Goal: Transaction & Acquisition: Purchase product/service

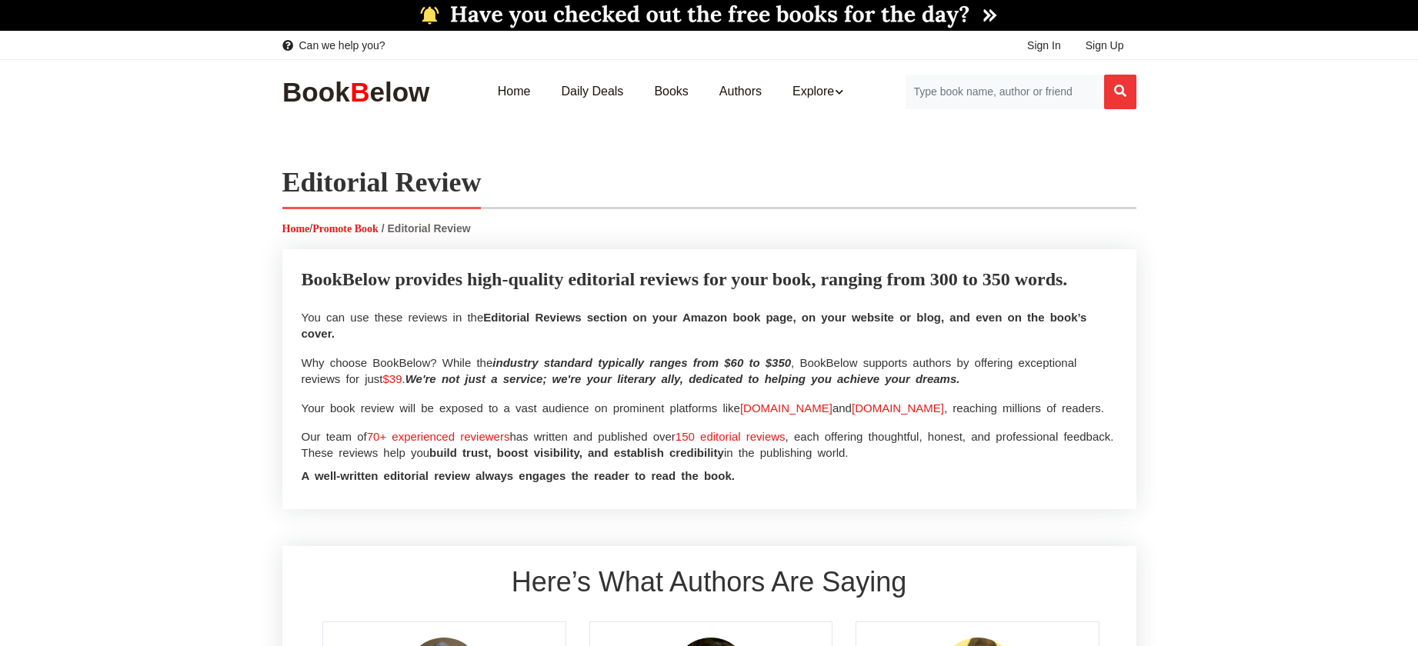
select select
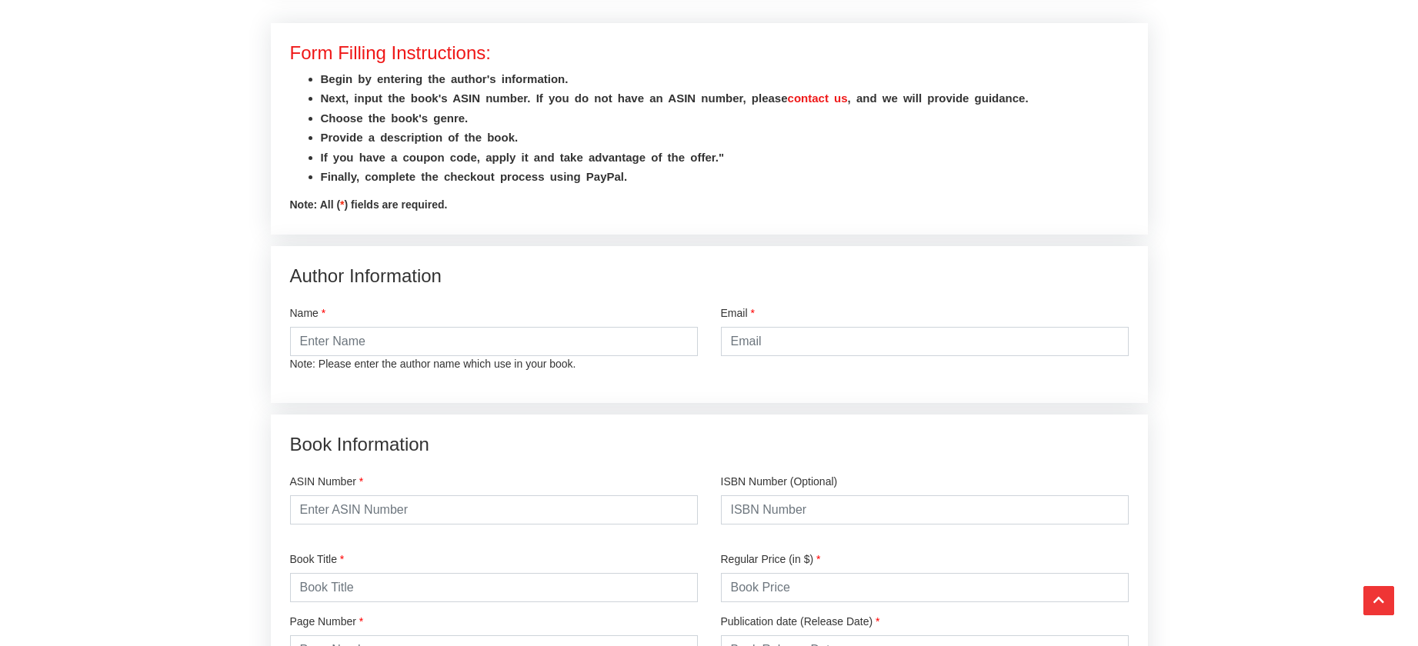
scroll to position [1782, 0]
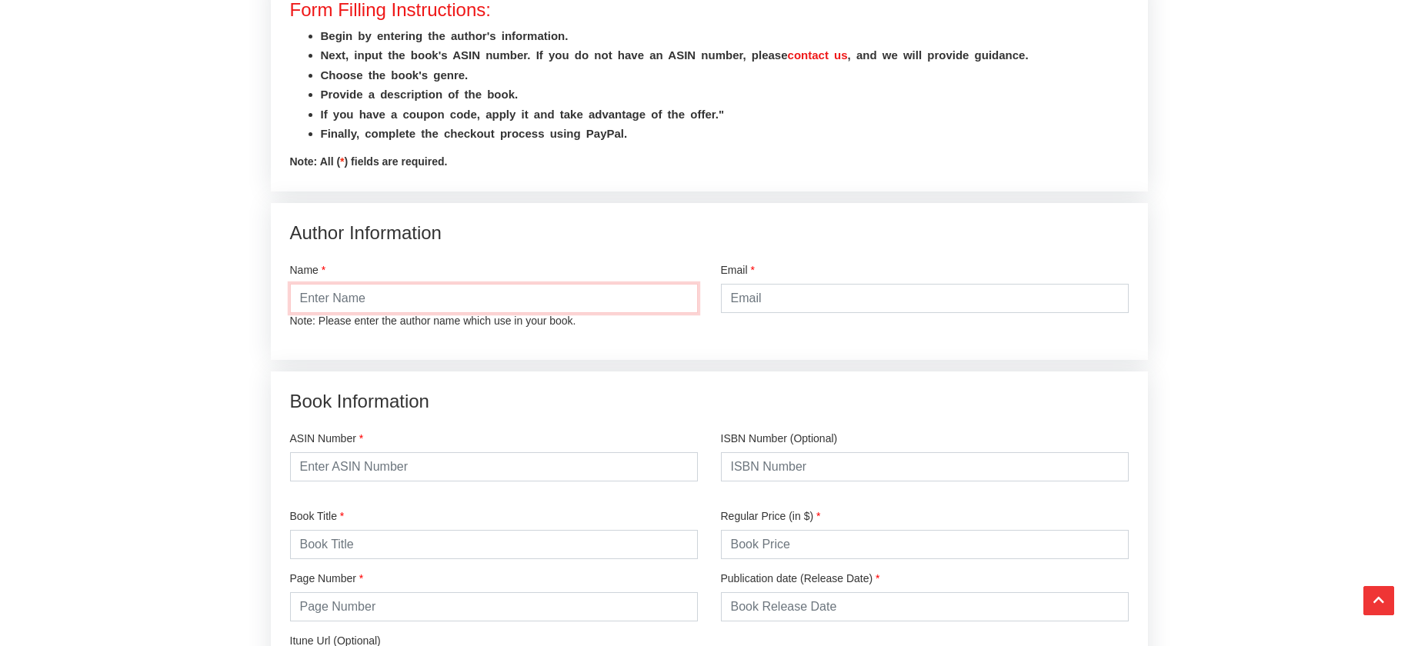
click at [422, 313] on input "text" at bounding box center [494, 298] width 408 height 29
click at [385, 313] on input "text" at bounding box center [494, 298] width 408 height 29
type input "[PERSON_NAME]"
click at [760, 313] on input "email" at bounding box center [925, 298] width 408 height 29
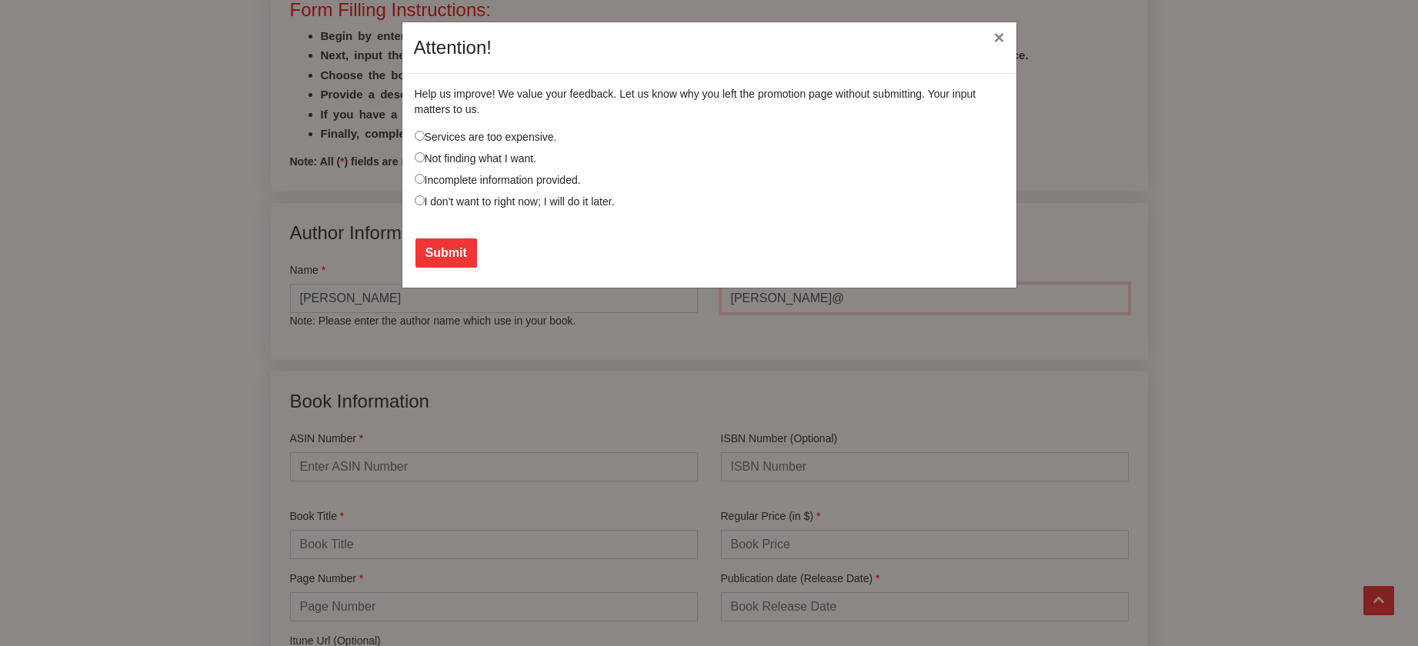
type input "[PERSON_NAME][EMAIL_ADDRESS][DOMAIN_NAME]"
click at [999, 36] on button "×" at bounding box center [998, 37] width 35 height 43
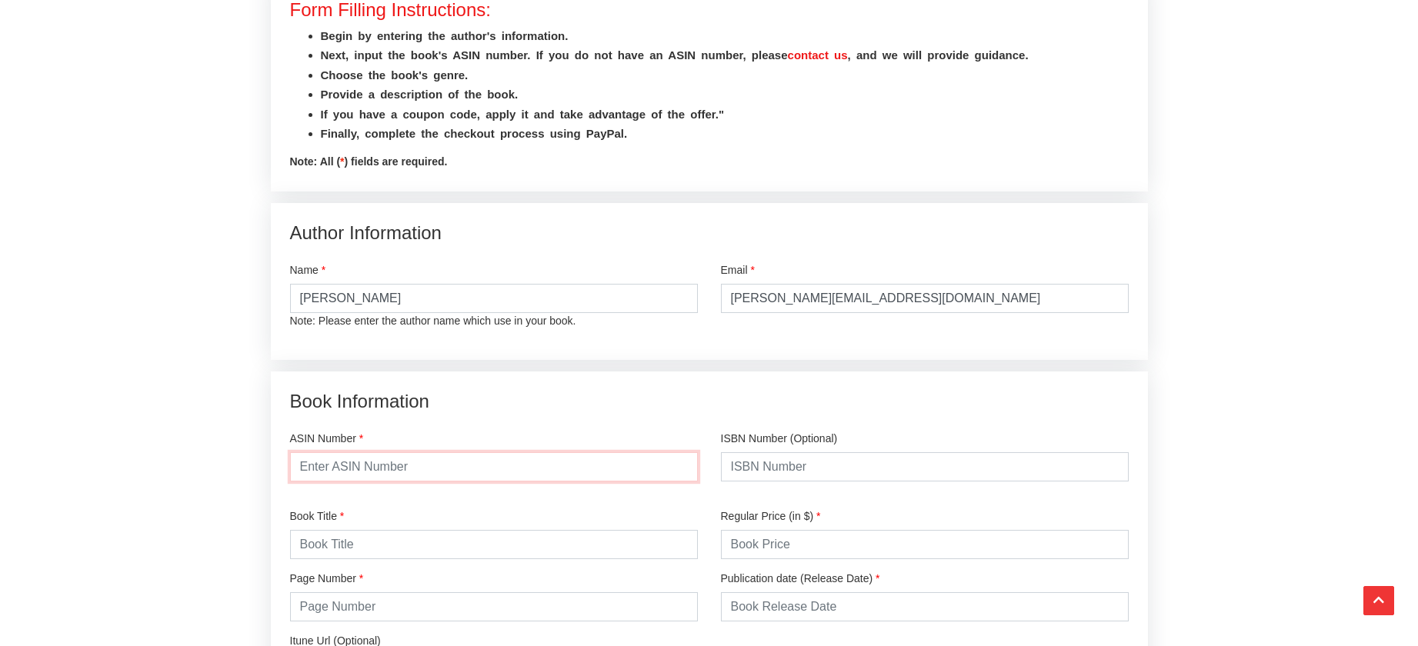
click at [502, 482] on input "text" at bounding box center [494, 466] width 408 height 29
paste input "B0FFSXCGL7"
type input "B0FFSXCGL7"
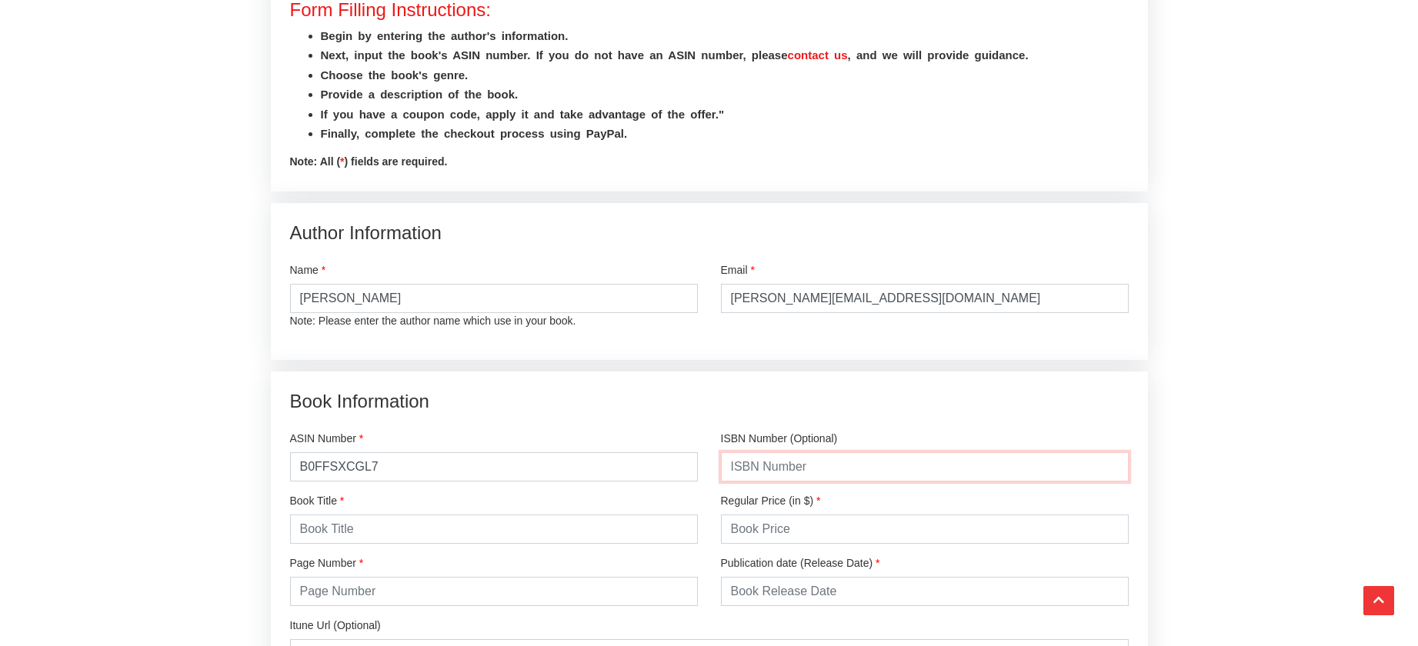
click at [893, 482] on input "text" at bounding box center [925, 466] width 408 height 29
paste input "979-8999005007"
type input "979-8999005007"
click at [406, 544] on input "text" at bounding box center [494, 529] width 408 height 29
paste input "Civil Living: Finding Civility In Society, In Our Interactions, and Within Ours…"
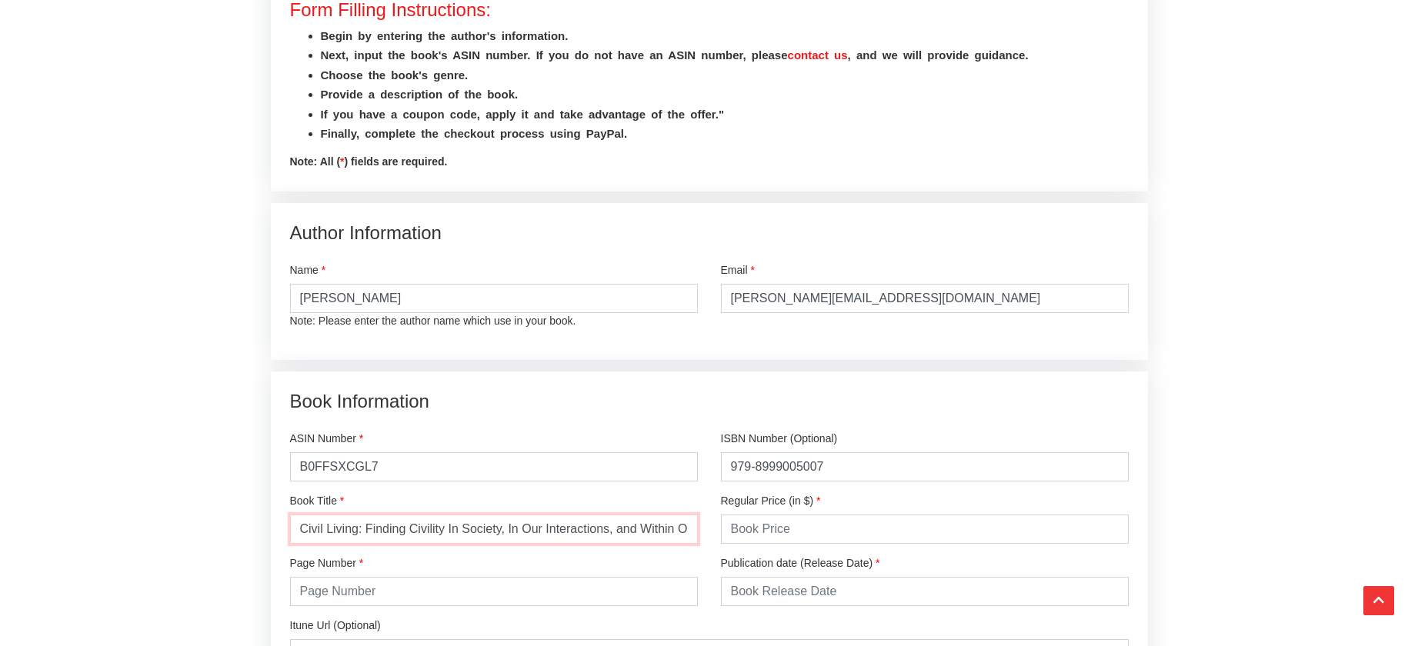
scroll to position [0, 71]
type input "Civil Living: Finding Civility In Society, In Our Interactions, and Within Ours…"
click at [825, 544] on input "number" at bounding box center [925, 529] width 408 height 29
click at [1112, 544] on input "1" at bounding box center [925, 529] width 408 height 29
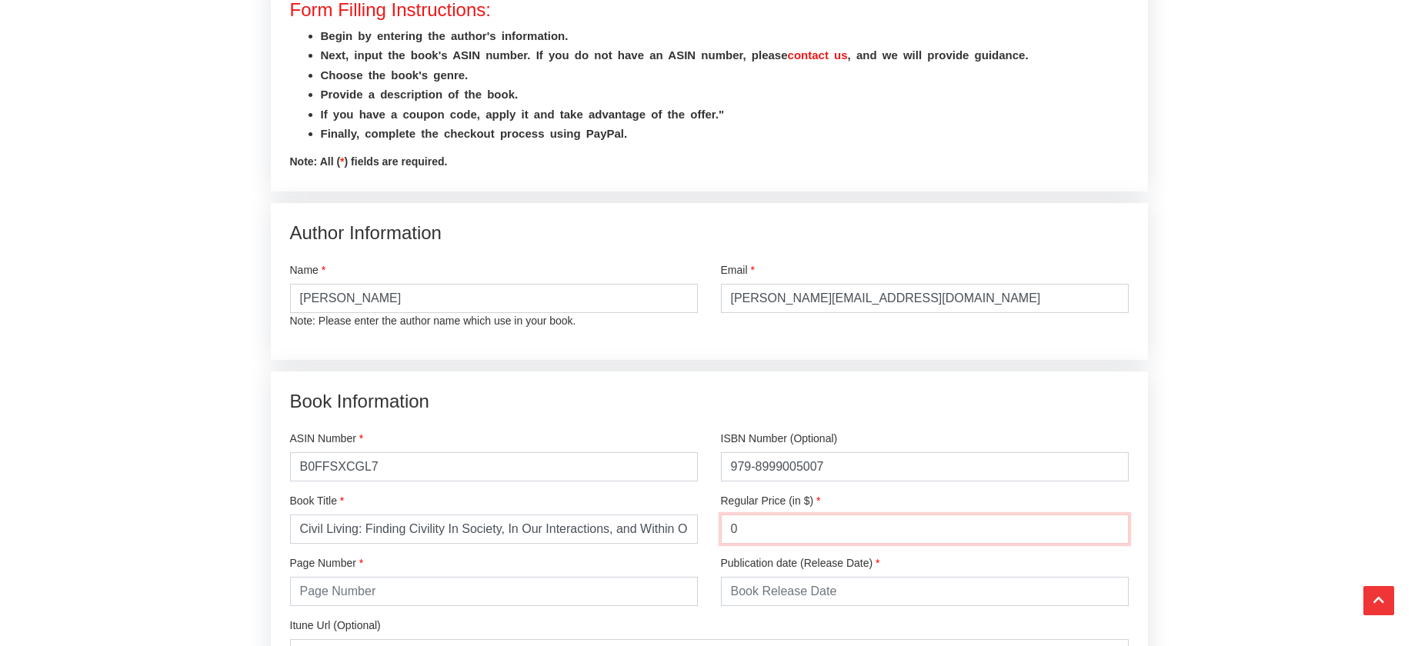
type input "0"
click at [1115, 544] on input "0" at bounding box center [925, 529] width 408 height 29
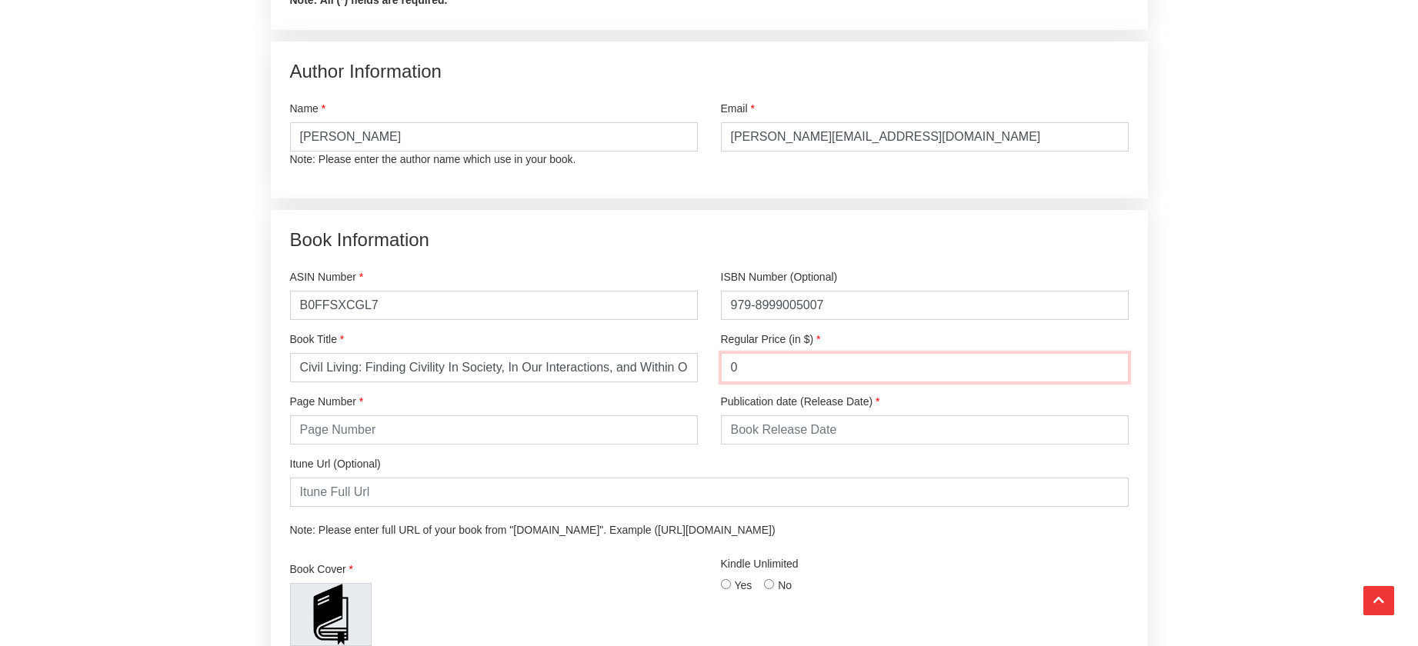
scroll to position [1947, 0]
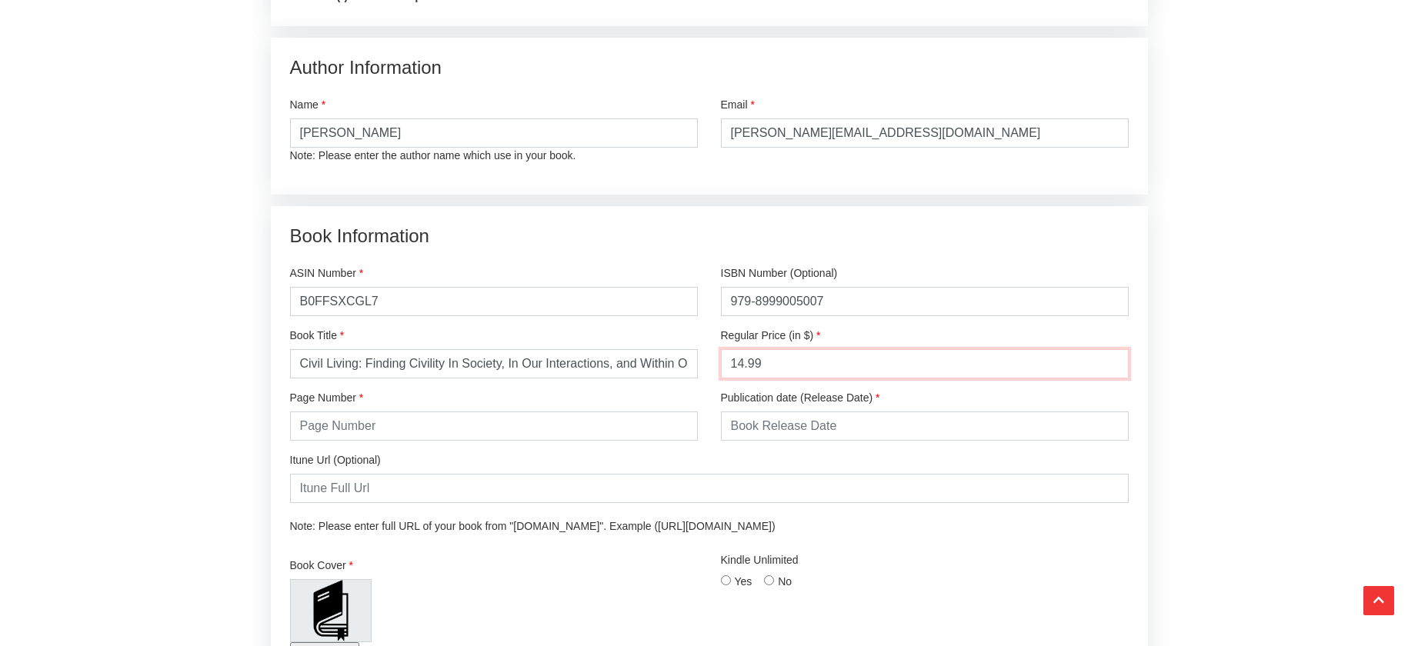
type input "14.99"
click at [439, 441] on input "number" at bounding box center [494, 426] width 408 height 29
type input "249"
click at [869, 441] on input "text" at bounding box center [925, 426] width 408 height 29
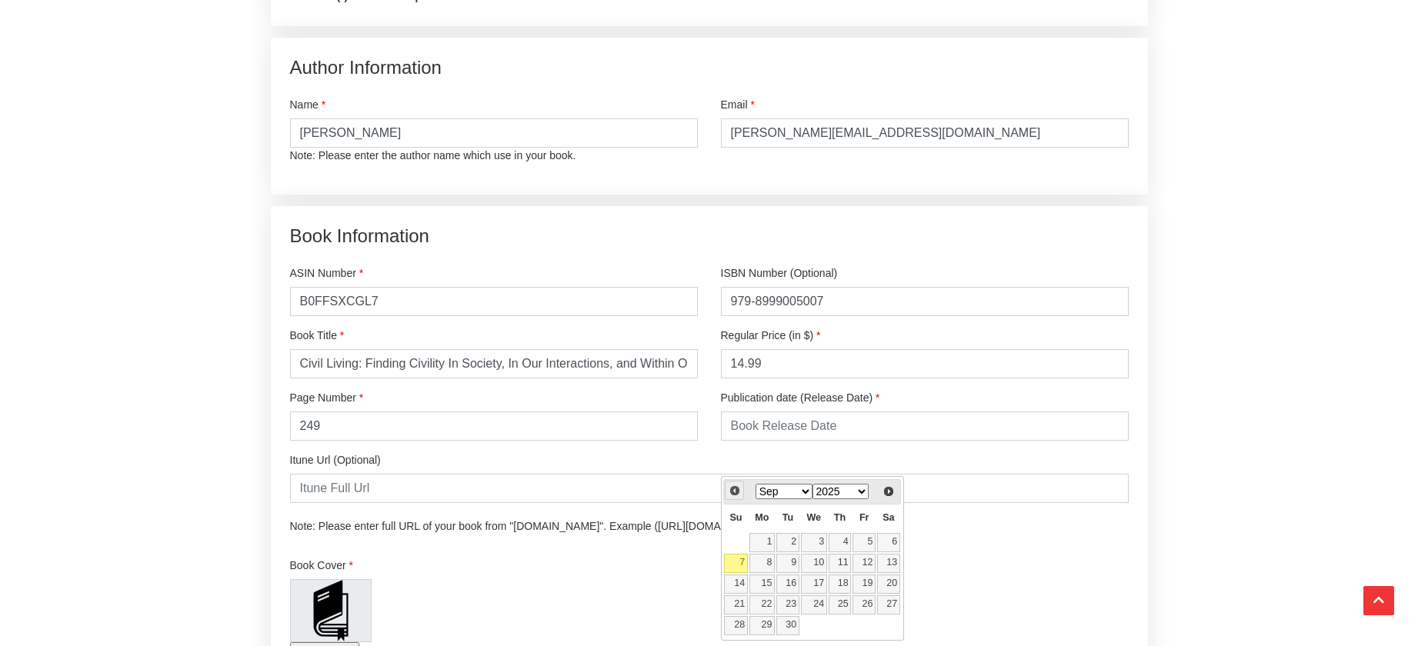
click at [734, 491] on span "Prev" at bounding box center [735, 491] width 12 height 12
click at [792, 583] on link "12" at bounding box center [787, 584] width 23 height 19
type input "2025-08-12"
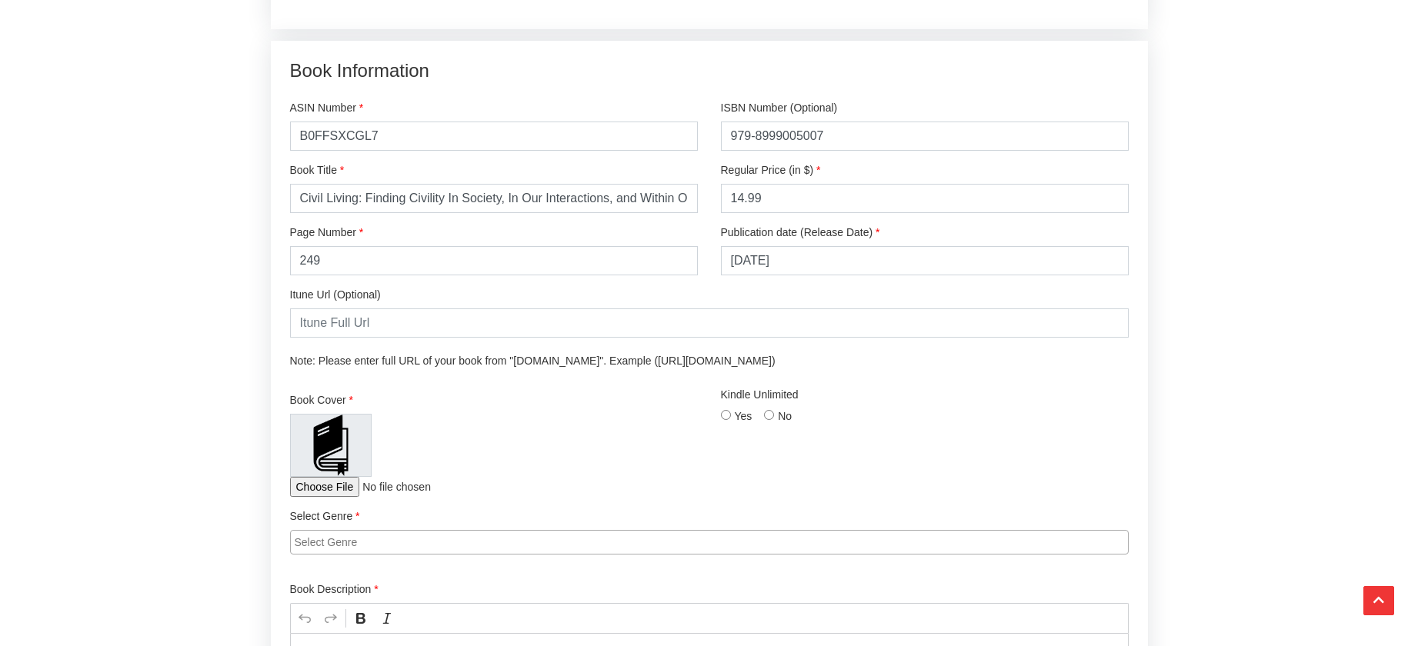
scroll to position [2134, 0]
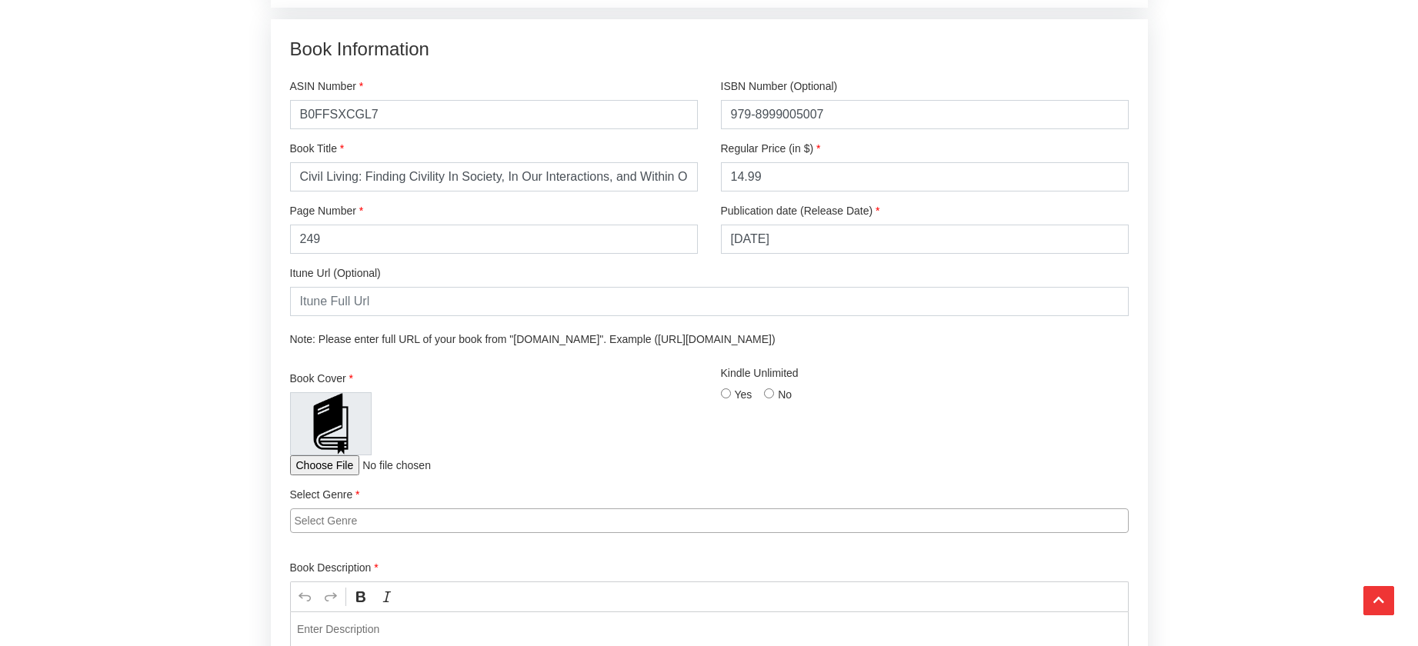
click at [333, 475] on input "file" at bounding box center [392, 465] width 204 height 20
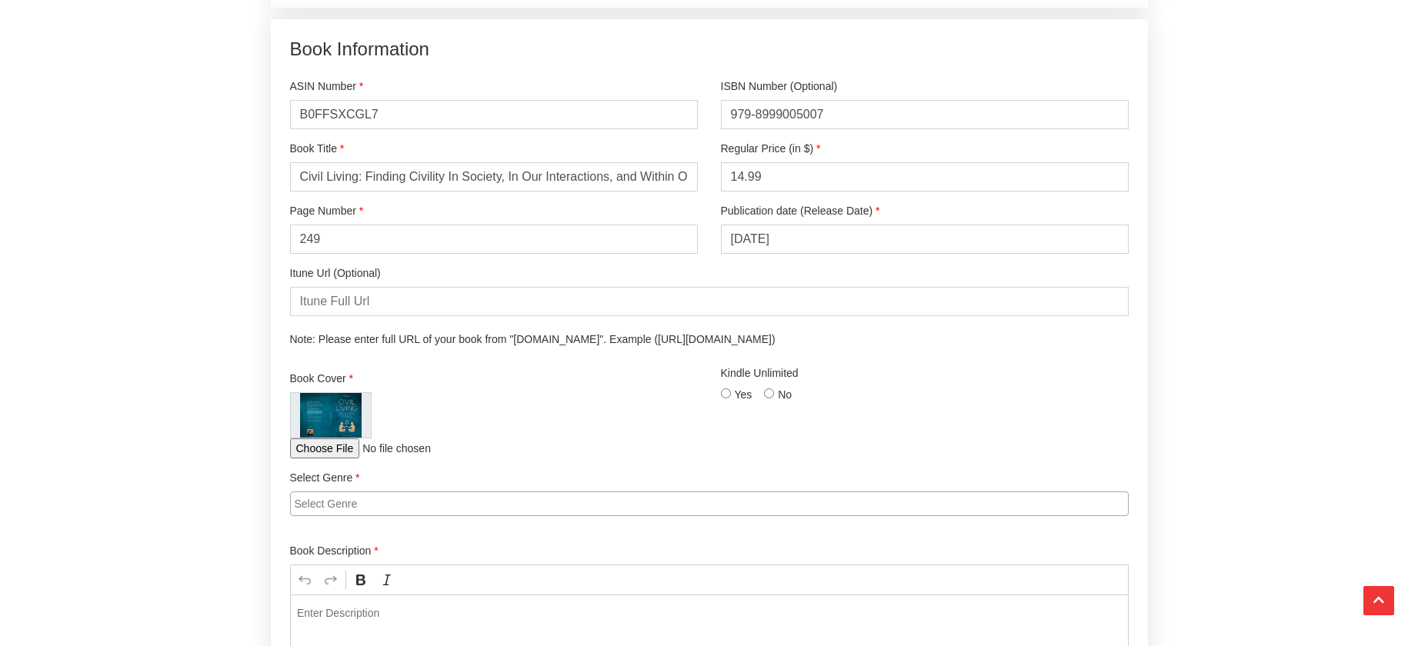
click at [327, 459] on input "file" at bounding box center [392, 449] width 204 height 20
type input "C:\fakepath\Civil Living ebook cover.jpg"
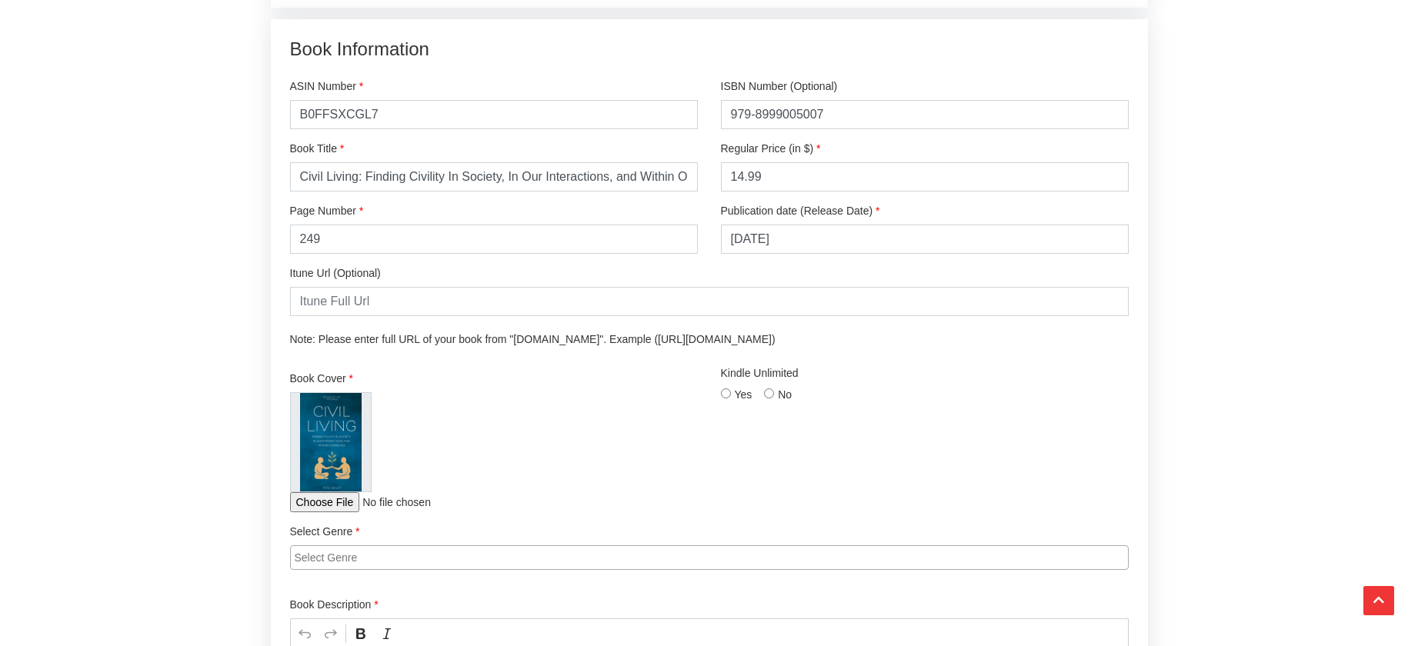
drag, startPoint x: 725, startPoint y: 429, endPoint x: 713, endPoint y: 435, distance: 12.7
click at [724, 399] on input "Yes" at bounding box center [726, 394] width 10 height 10
radio input "true"
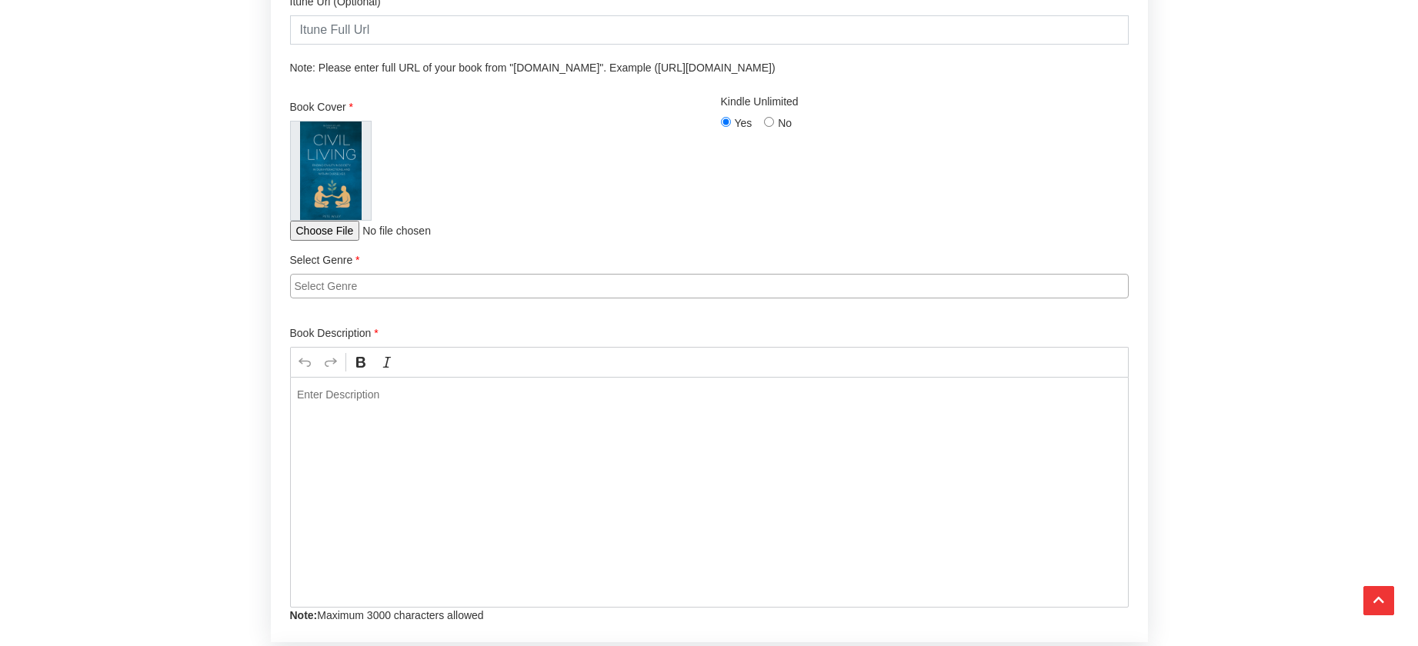
click at [504, 294] on input "search" at bounding box center [713, 285] width 837 height 15
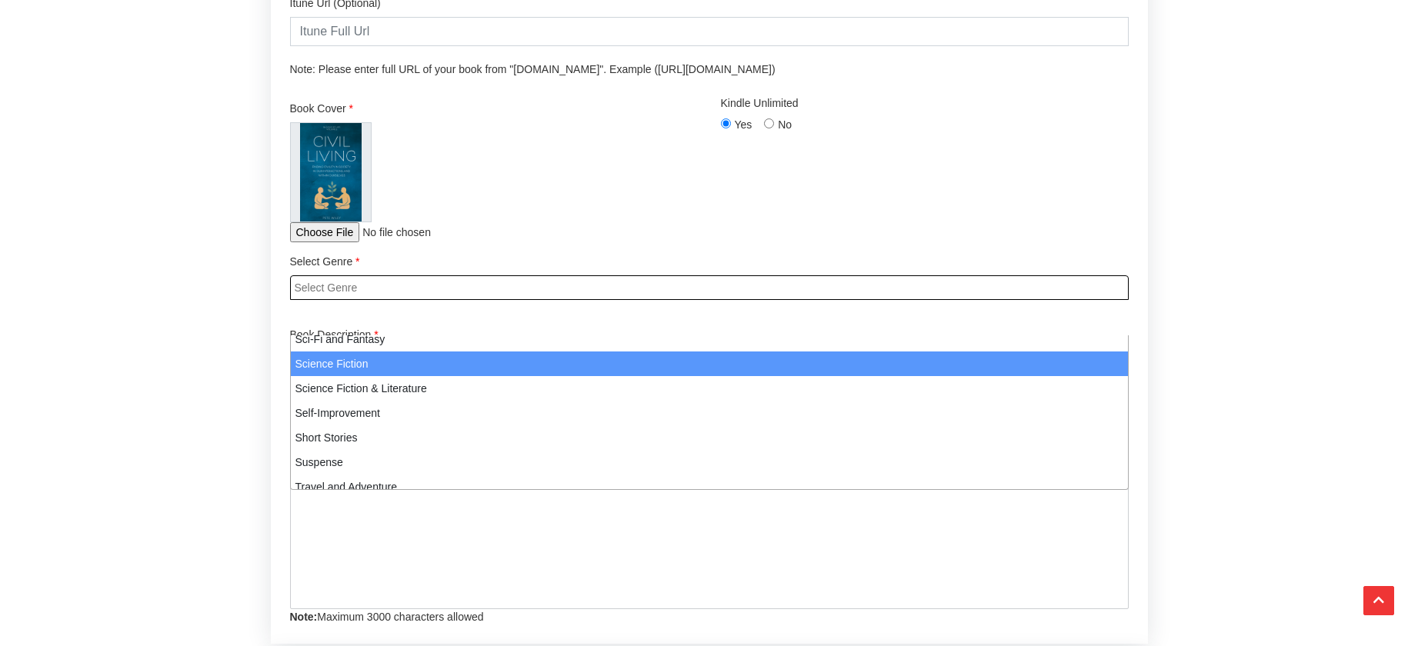
scroll to position [1044, 0]
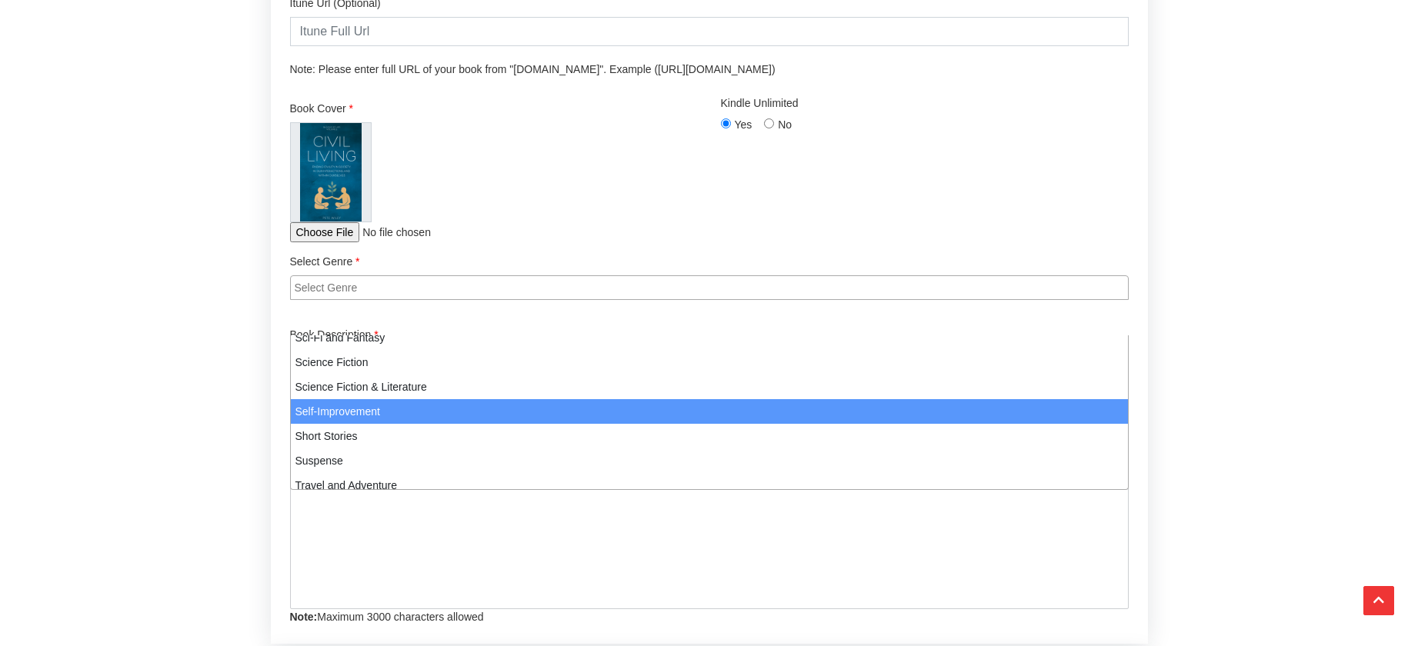
select select "186"
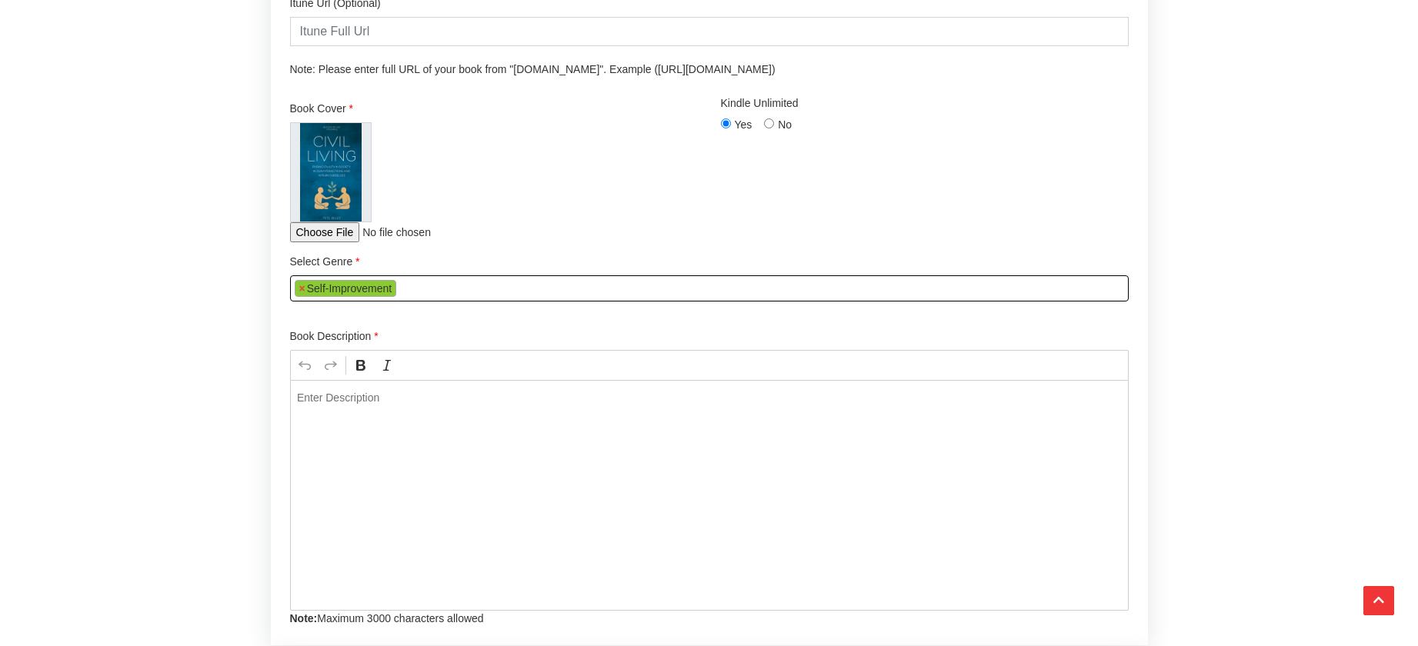
click at [427, 450] on div "Editor editing area: main. Press ⌥0 for help." at bounding box center [709, 495] width 839 height 231
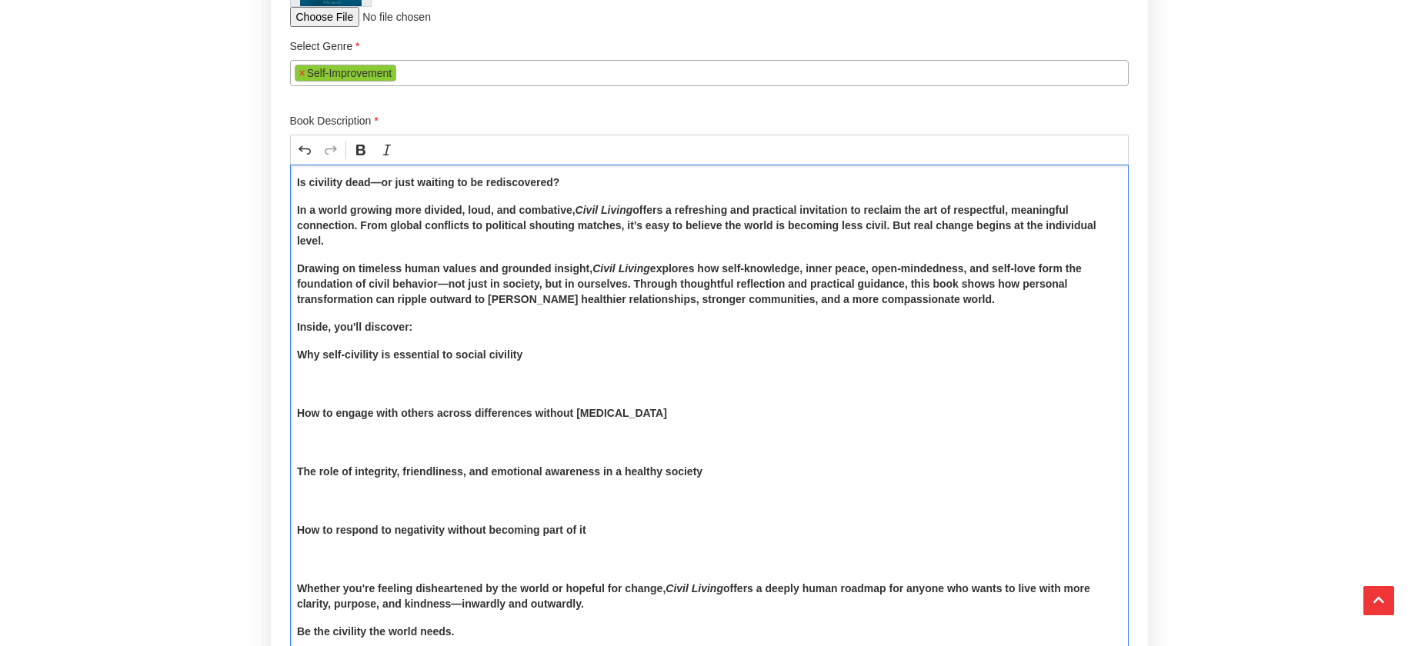
scroll to position [2693, 0]
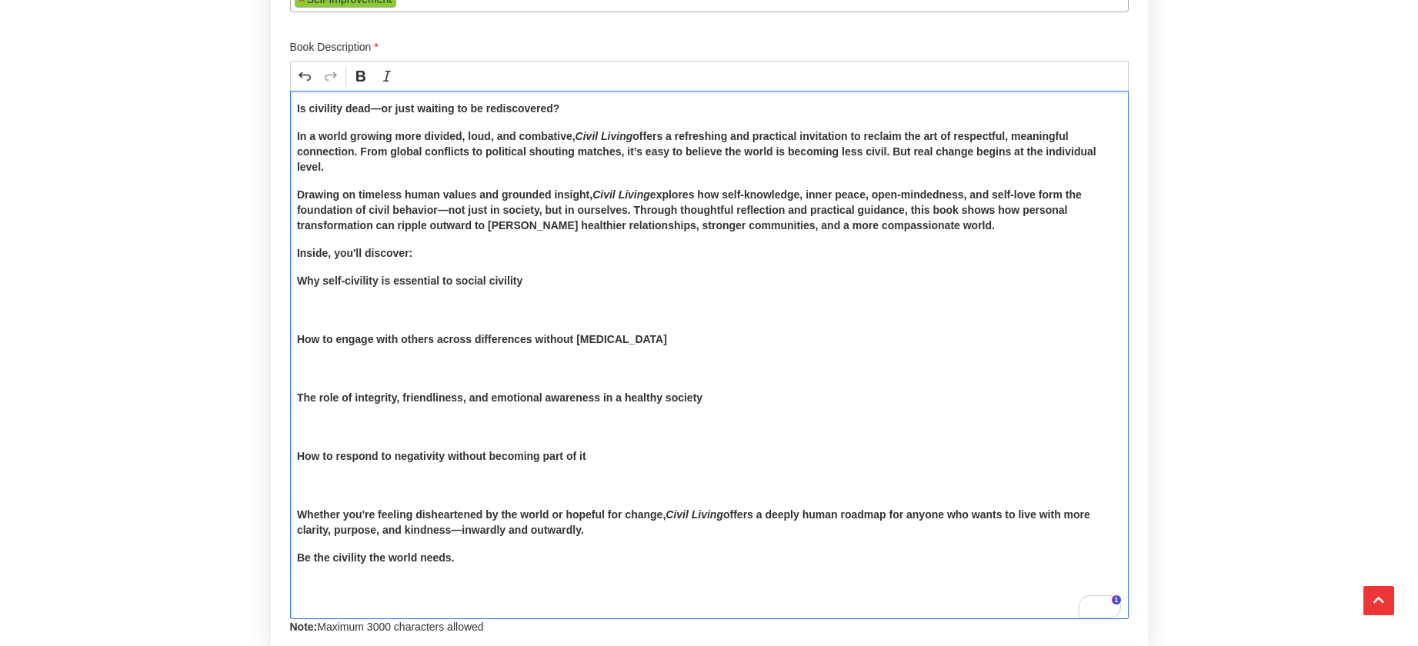
click at [295, 316] on div "Is civility dead—or just waiting to be rediscovered? In a world growing more di…" at bounding box center [709, 355] width 839 height 529
click at [298, 345] on strong "How to engage with others across differences without hostility" at bounding box center [482, 339] width 370 height 12
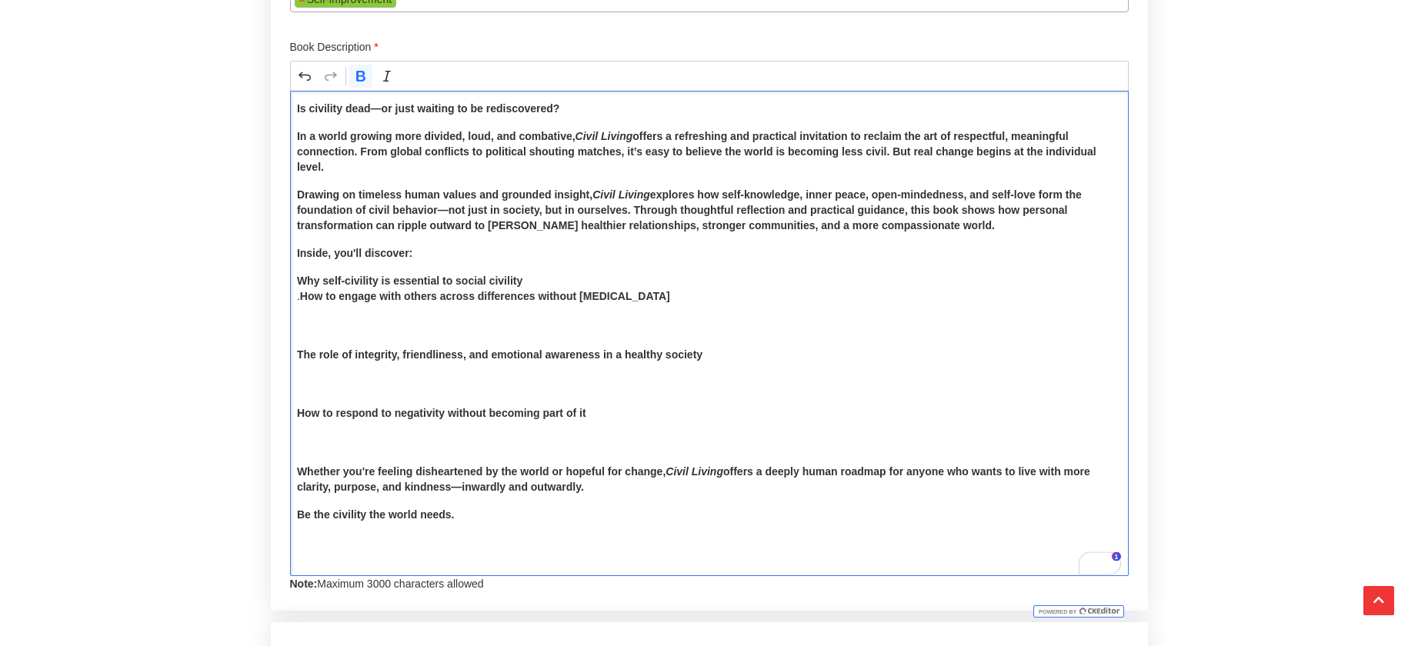
drag, startPoint x: 297, startPoint y: 389, endPoint x: 308, endPoint y: 422, distance: 34.8
click at [299, 361] on strong "The role of integrity, friendliness, and emotional awareness in a healthy socie…" at bounding box center [499, 355] width 405 height 12
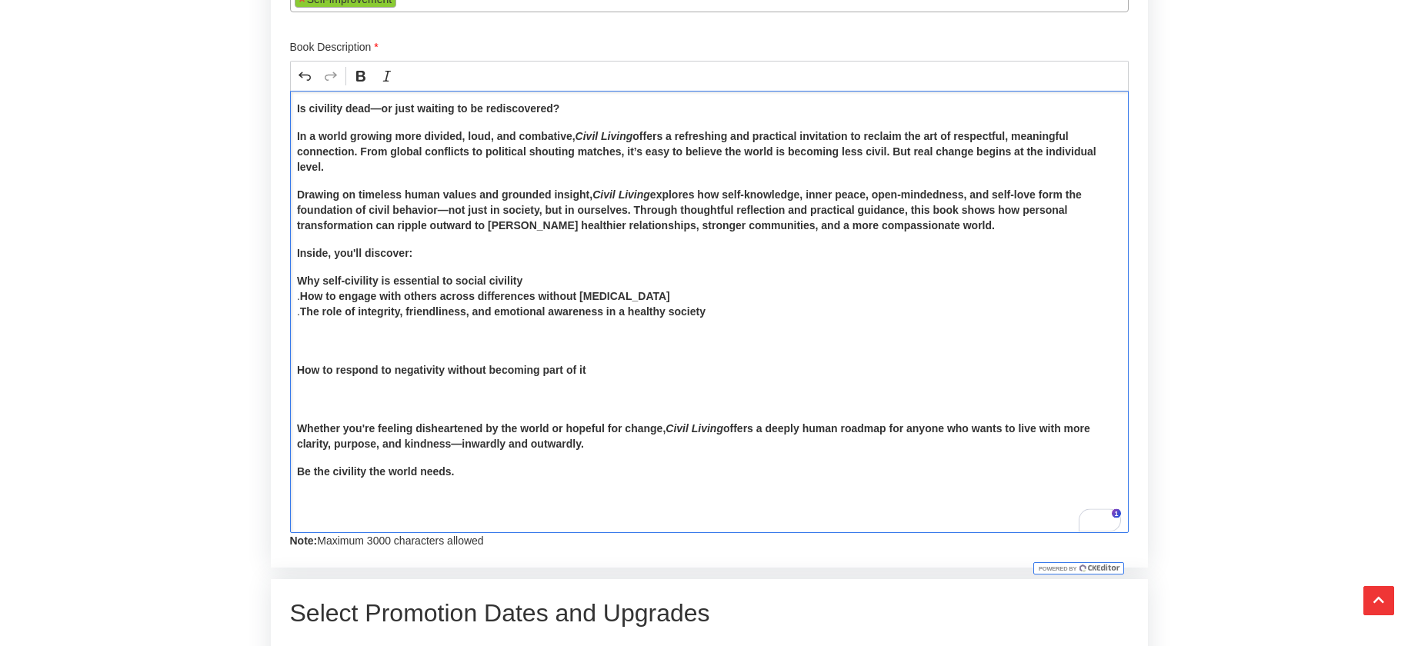
click at [297, 376] on strong "How to respond to negativity without becoming part of it" at bounding box center [441, 370] width 289 height 12
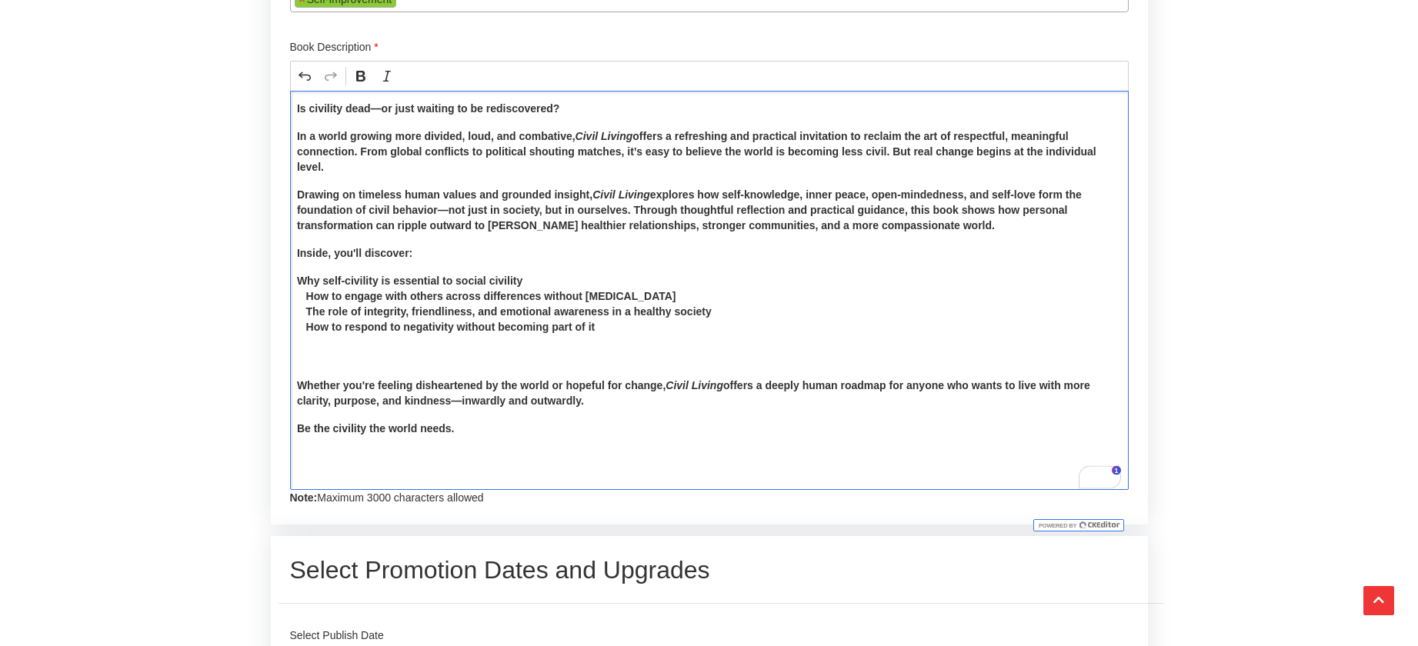
click at [331, 408] on div "Is civility dead—or just waiting to be rediscovered? In a world growing more di…" at bounding box center [709, 290] width 839 height 399
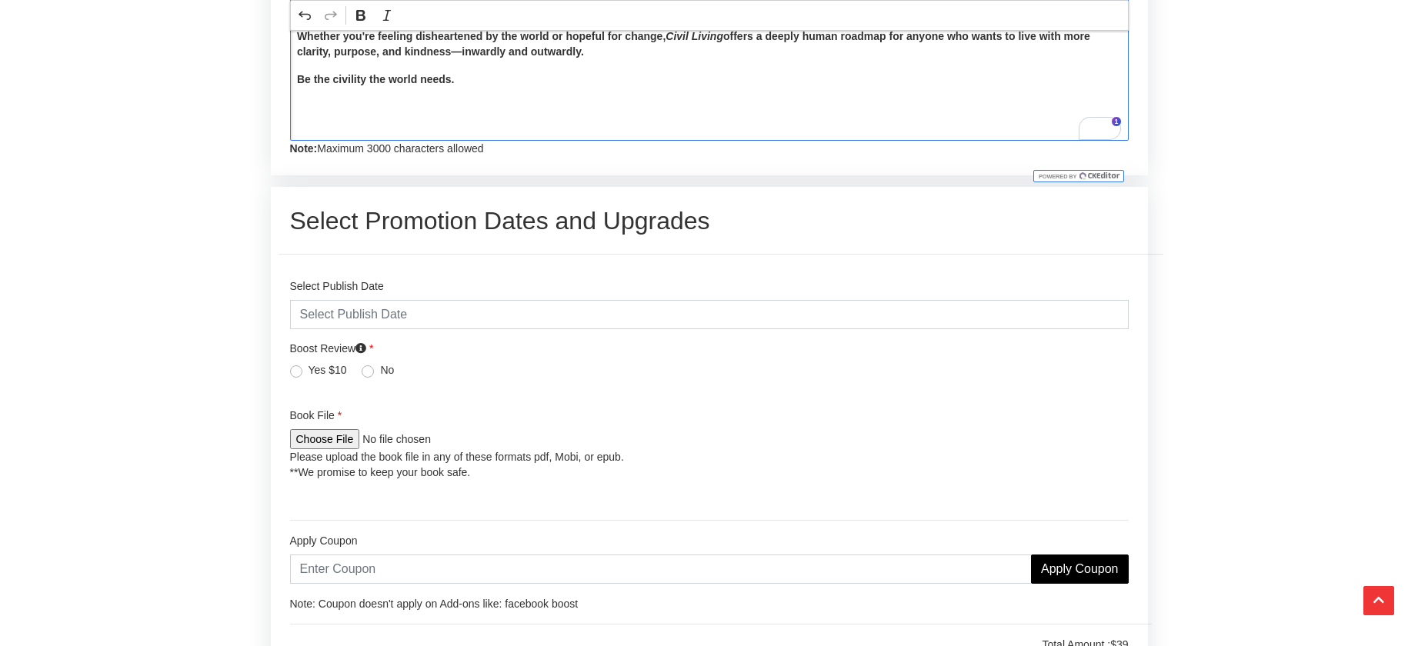
scroll to position [3020, 0]
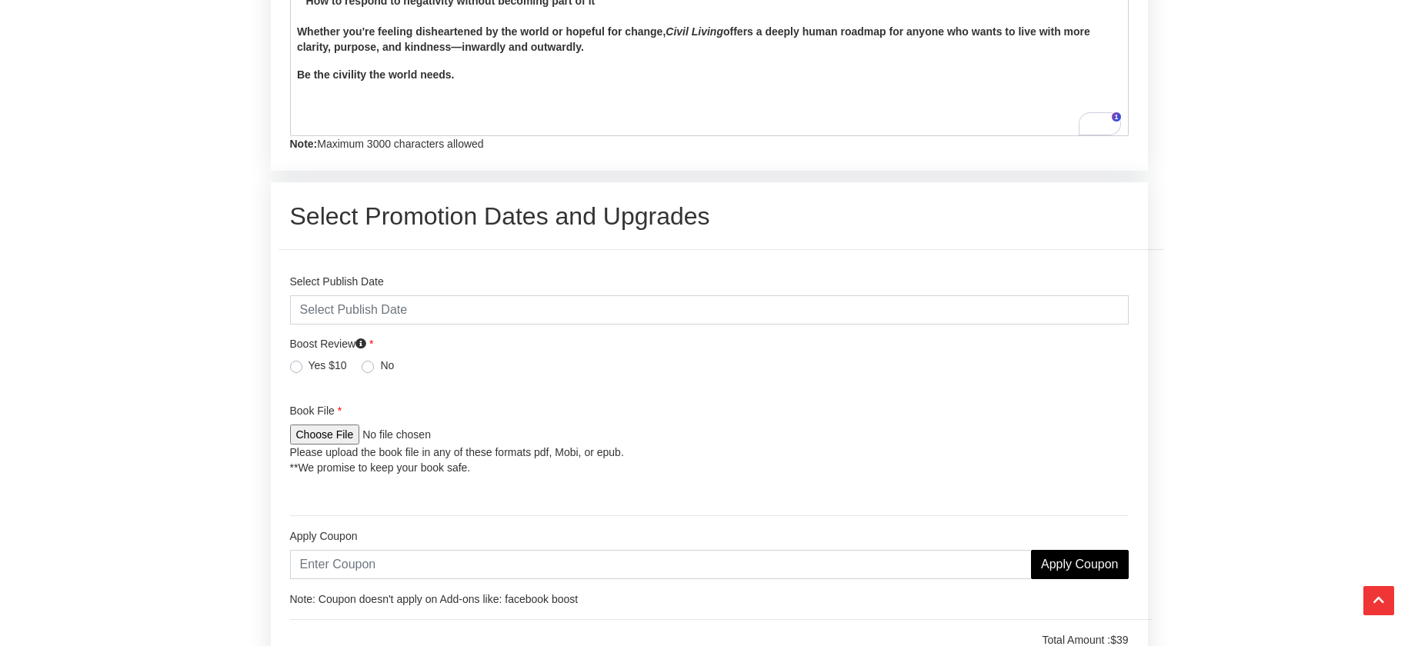
click at [366, 349] on icon at bounding box center [360, 344] width 11 height 11
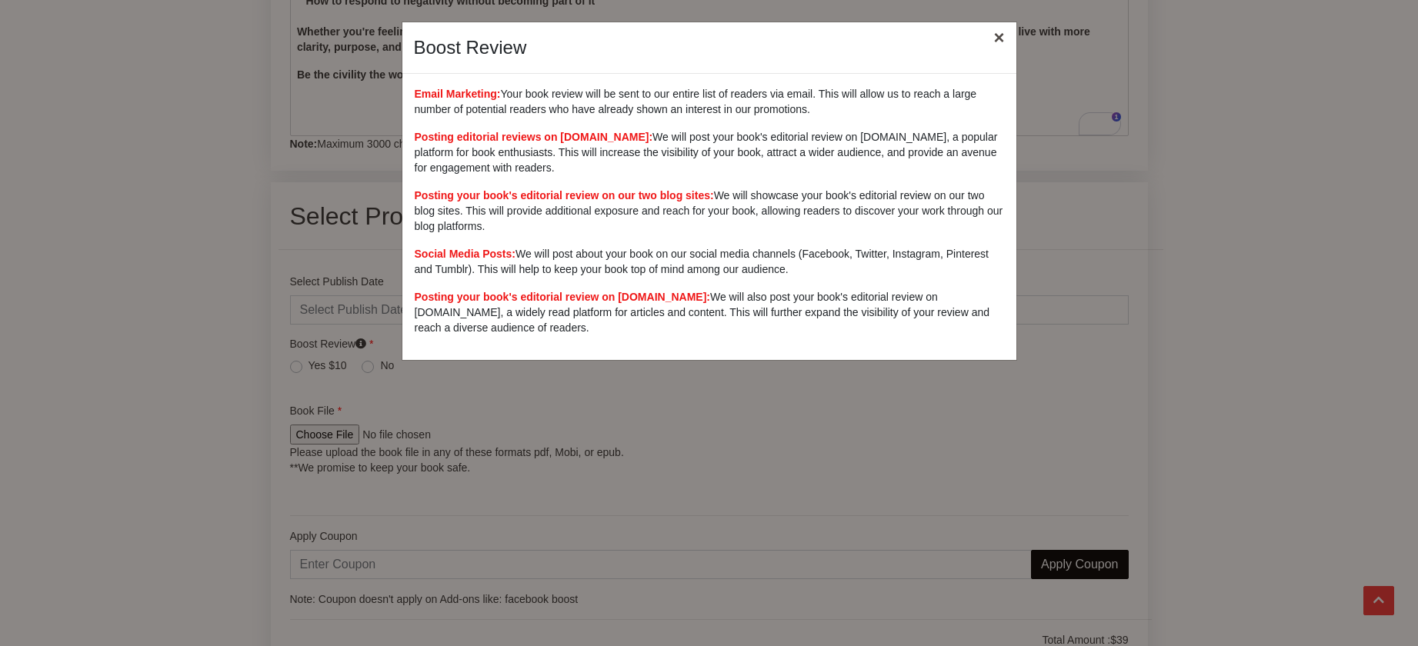
click at [997, 37] on button "×" at bounding box center [998, 37] width 35 height 43
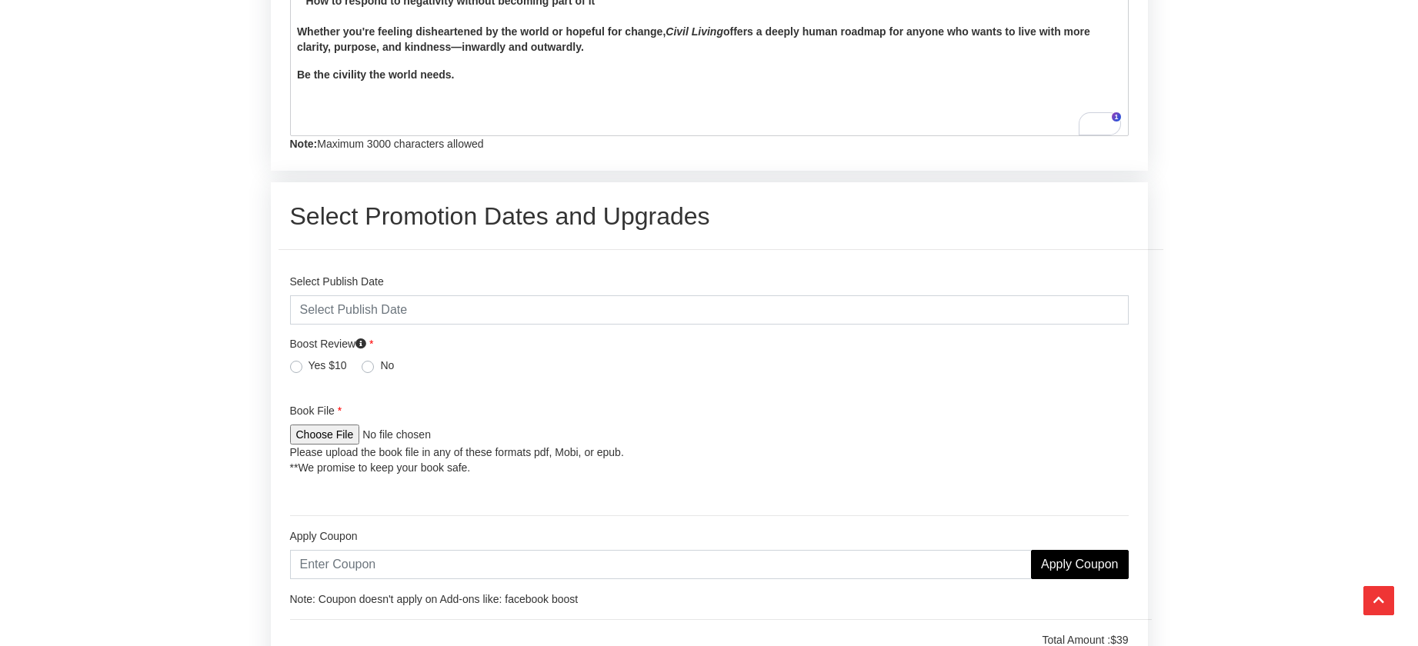
click at [309, 373] on label "Yes $10" at bounding box center [328, 365] width 38 height 15
click at [295, 373] on input "Yes $10" at bounding box center [296, 365] width 12 height 15
radio input "true"
click at [455, 325] on input "text" at bounding box center [709, 309] width 839 height 29
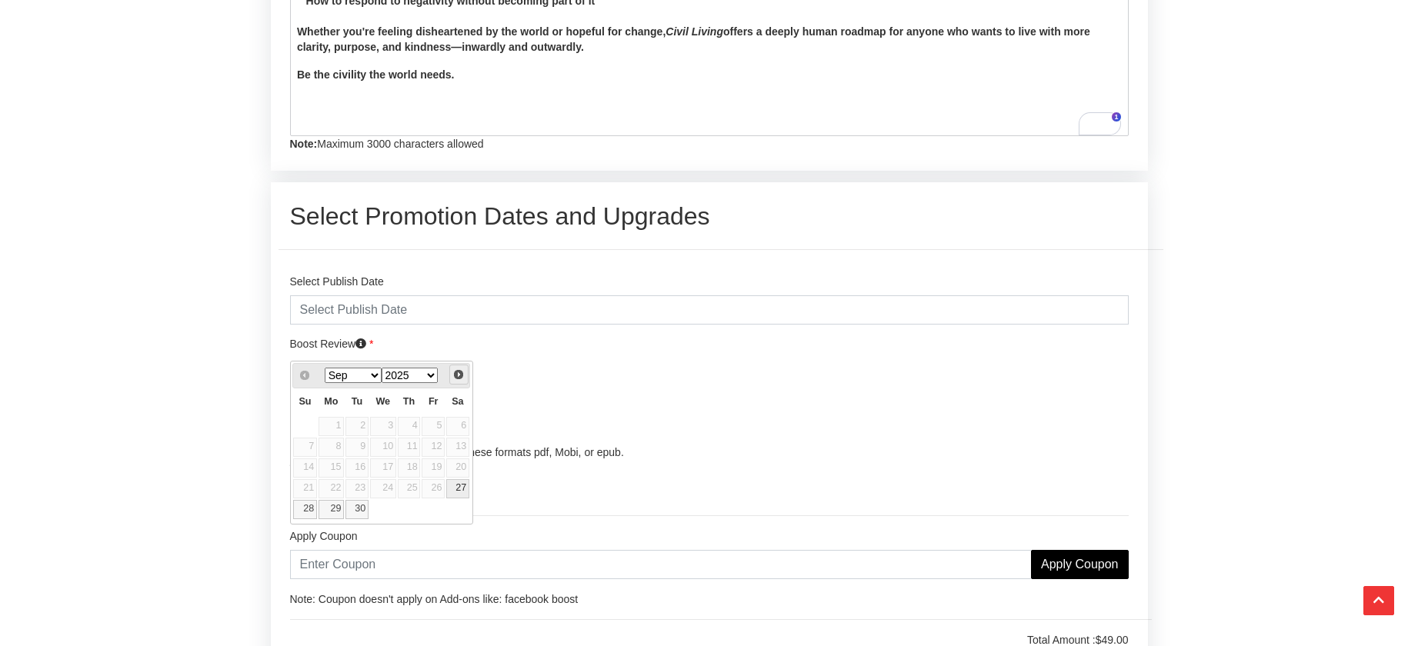
click at [457, 374] on span "Next" at bounding box center [458, 375] width 12 height 12
click at [336, 446] on link "6" at bounding box center [331, 447] width 25 height 19
type input "2025-10-06"
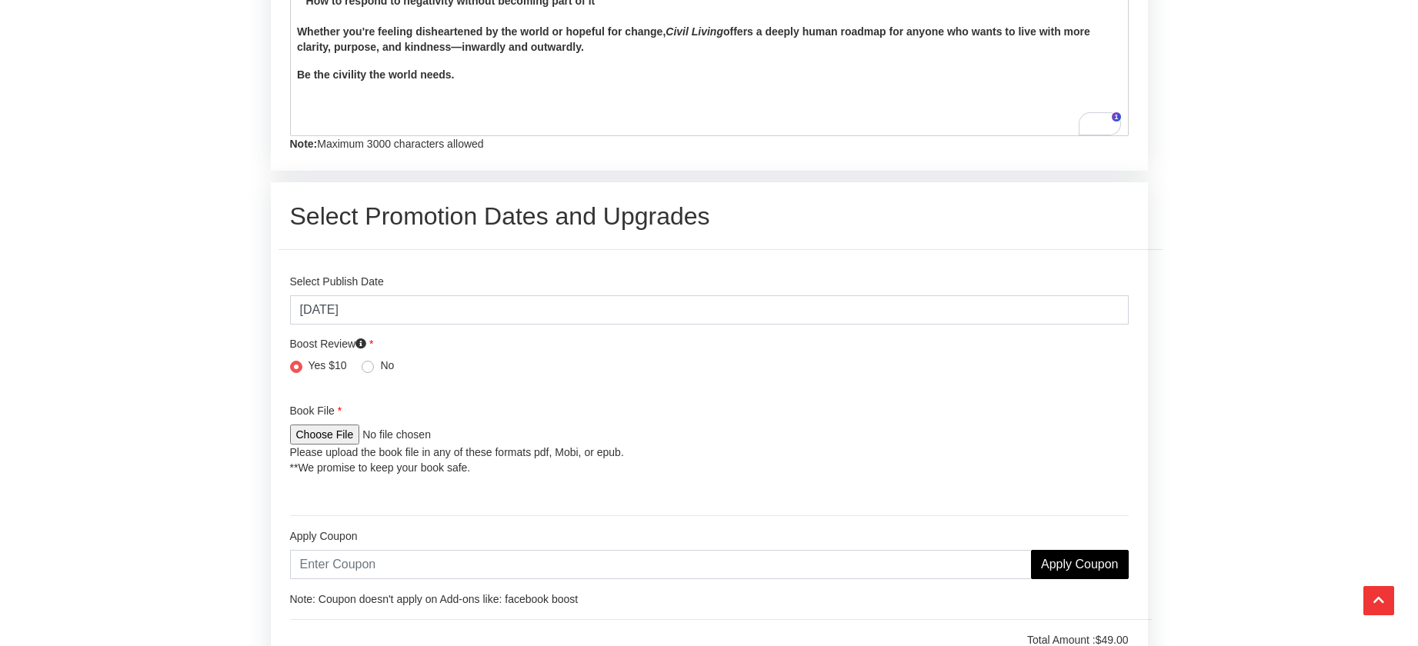
click at [318, 445] on input "file" at bounding box center [392, 435] width 204 height 20
type input "C:\fakepath\Civil Living.pdf"
click at [404, 445] on input "file" at bounding box center [392, 435] width 204 height 20
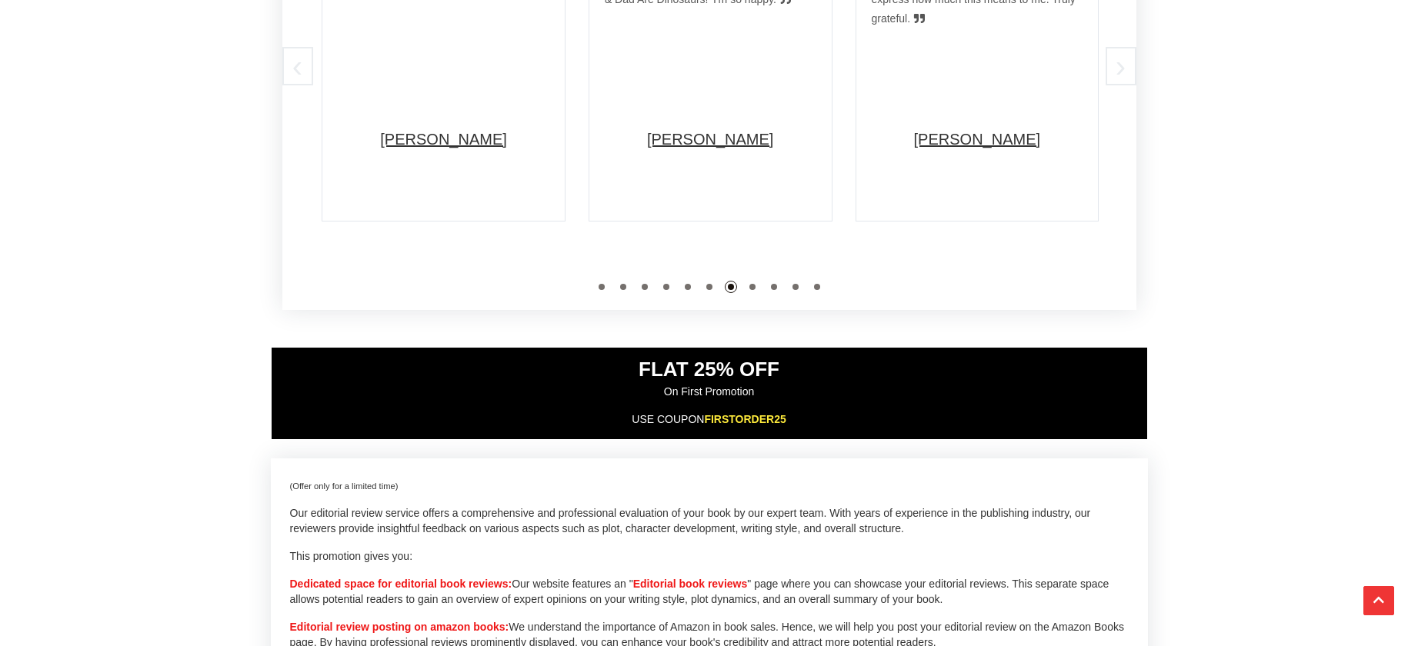
scroll to position [742, 0]
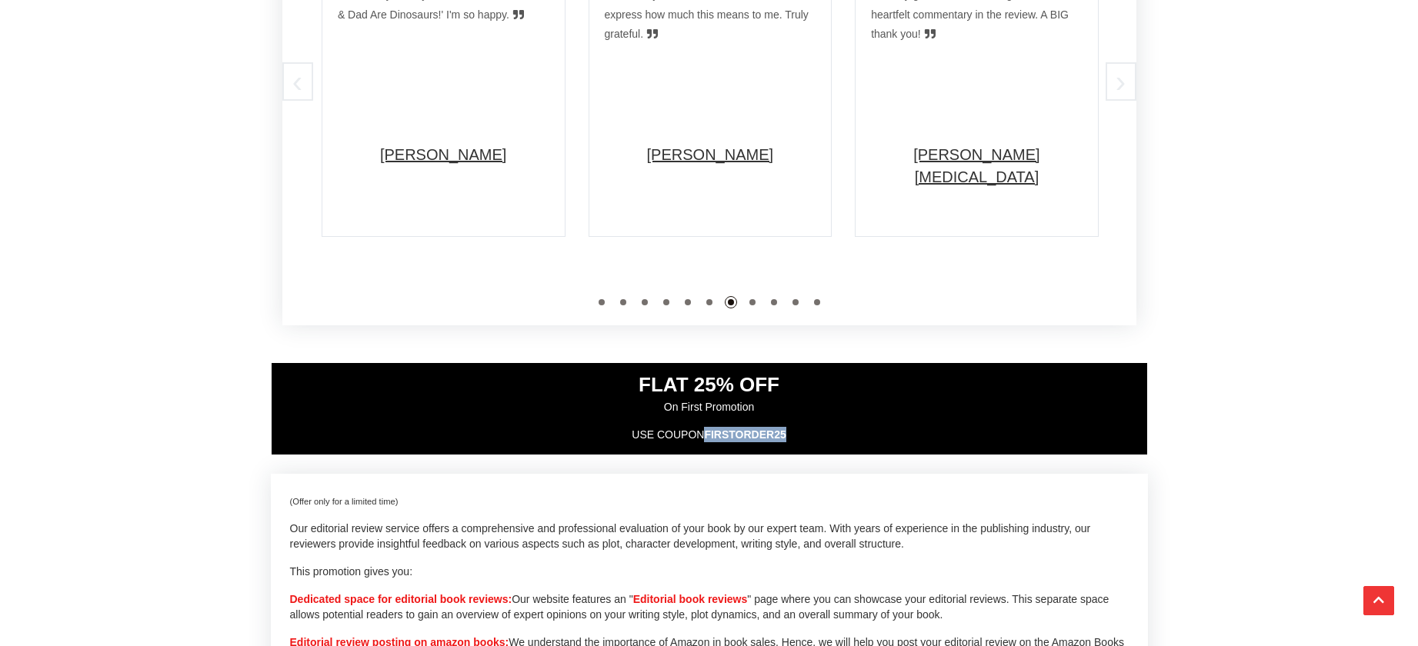
drag, startPoint x: 707, startPoint y: 471, endPoint x: 783, endPoint y: 469, distance: 76.2
click at [783, 441] on span "FIRSTORDER25" at bounding box center [745, 435] width 82 height 12
copy span "FIRSTORDER25"
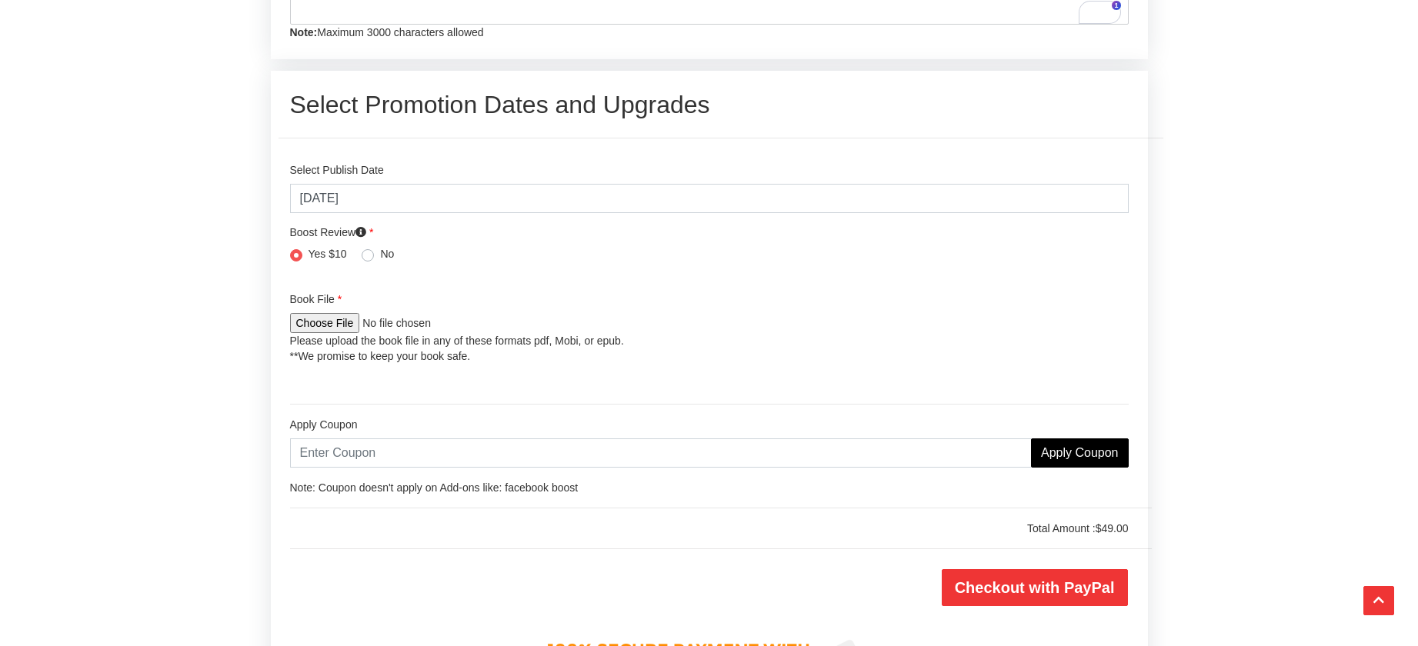
scroll to position [3137, 0]
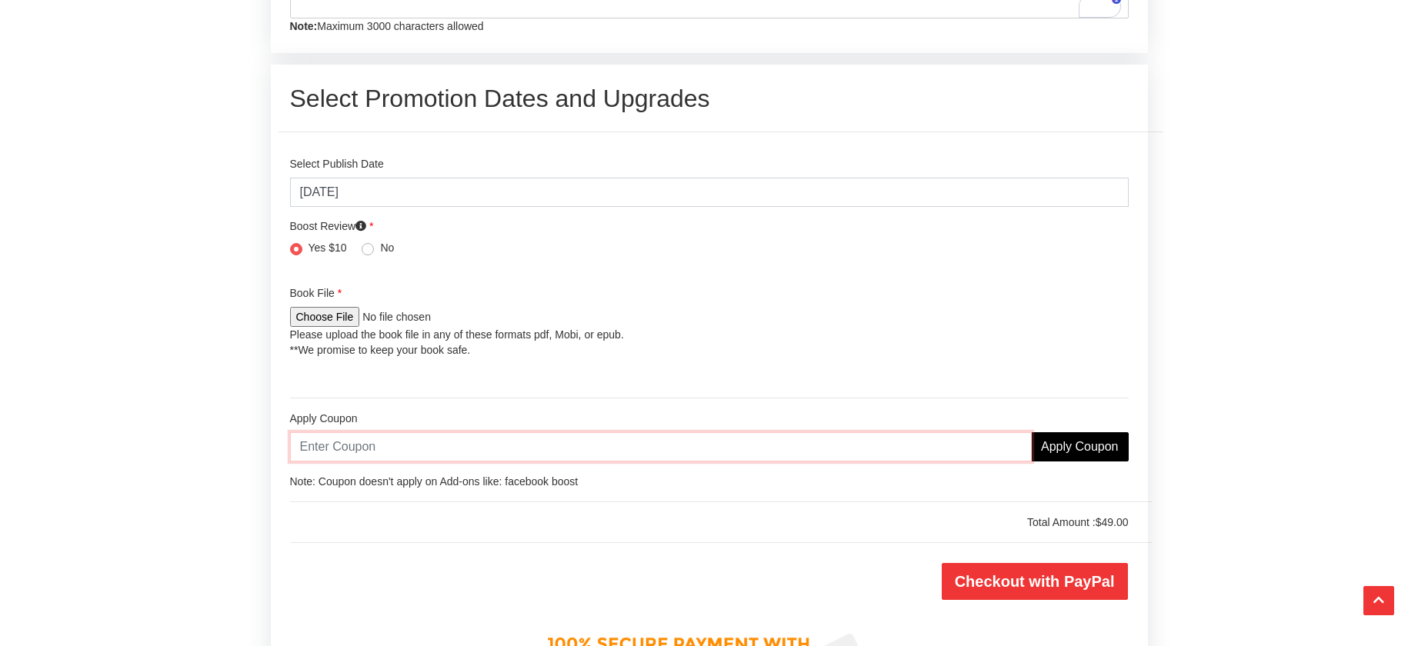
click at [475, 462] on input "text" at bounding box center [661, 446] width 742 height 29
paste input "FIRSTORDER25"
type input "FIRSTORDER25"
click at [1081, 462] on input "Apply Coupon" at bounding box center [1080, 446] width 98 height 29
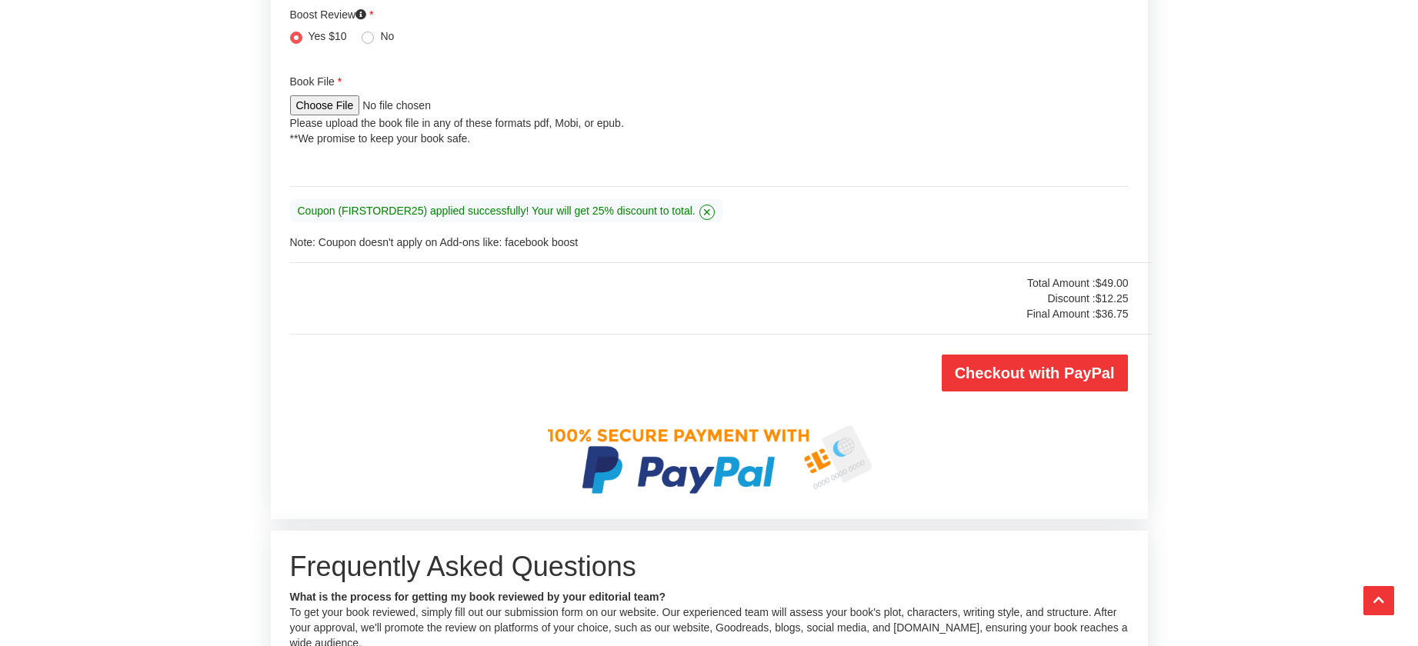
scroll to position [3246, 0]
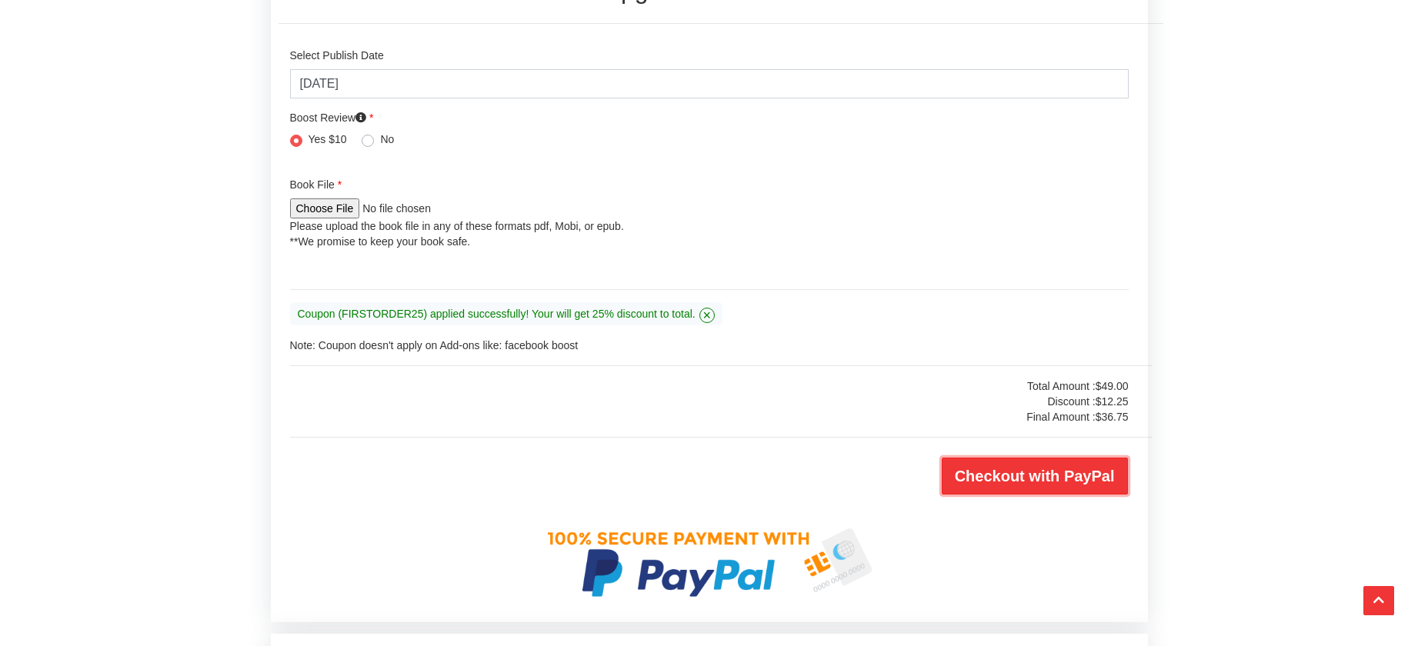
click at [1023, 495] on input "Checkout with PayPal" at bounding box center [1035, 476] width 186 height 37
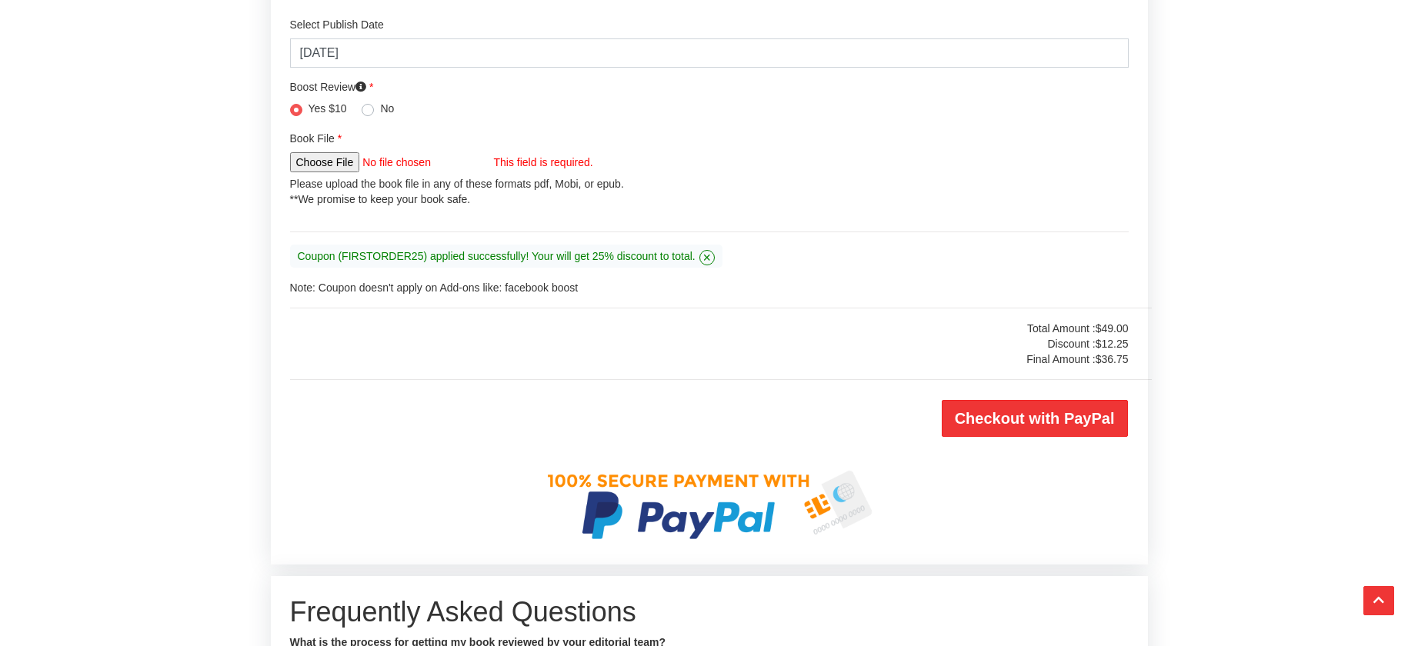
scroll to position [3215, 0]
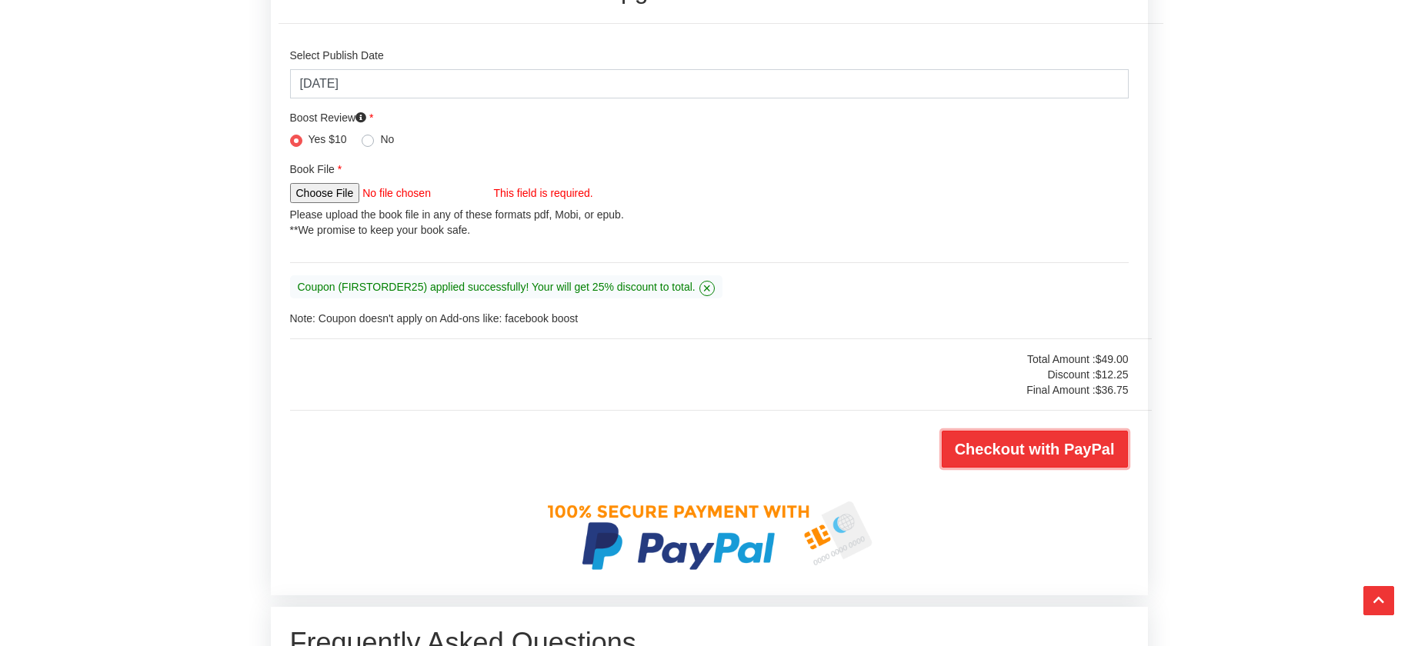
click at [1046, 468] on input "Checkout with PayPal" at bounding box center [1035, 449] width 186 height 37
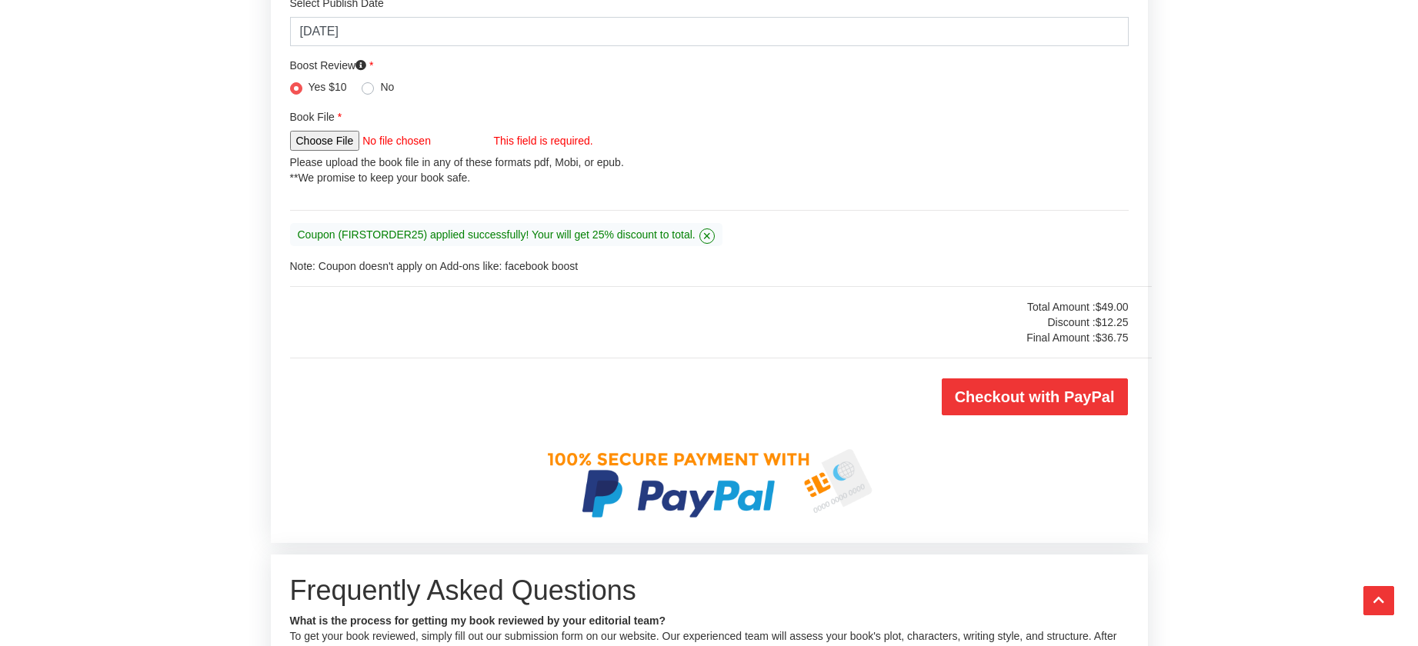
scroll to position [3248, 0]
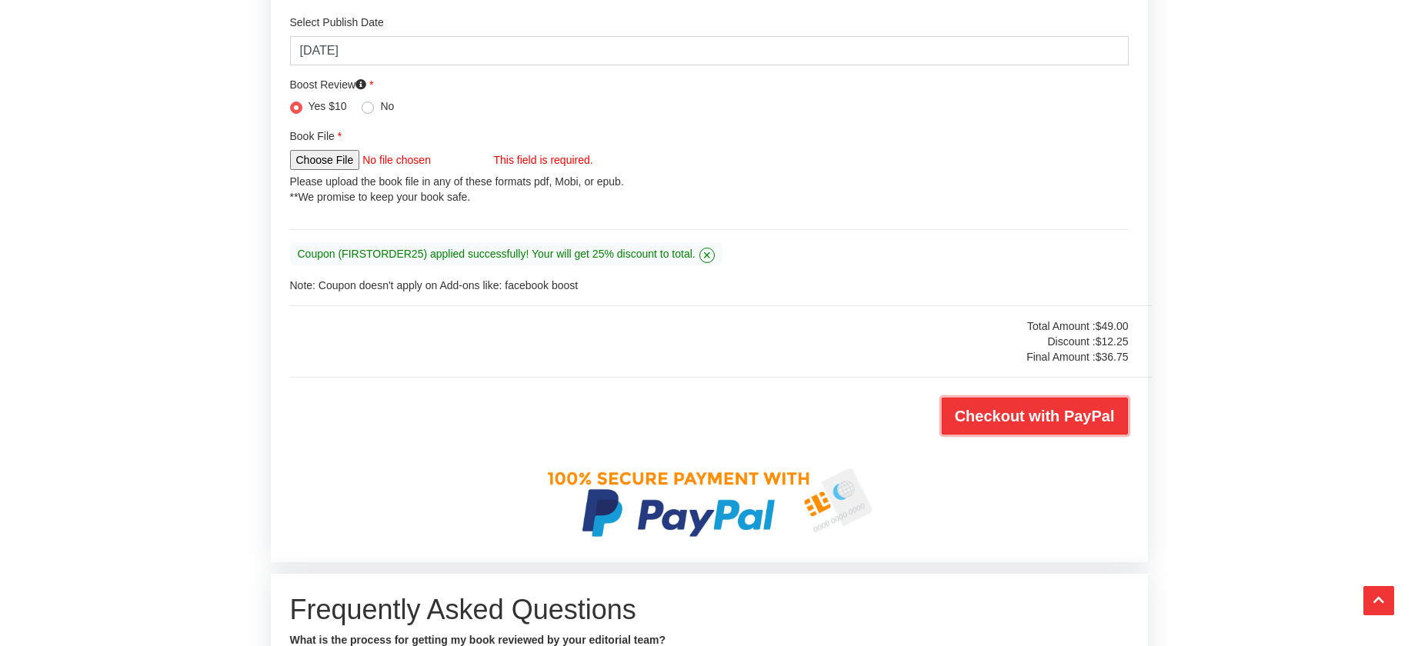
click at [1035, 435] on input "Checkout with PayPal" at bounding box center [1035, 416] width 186 height 37
click at [1376, 599] on icon "Scroll Top" at bounding box center [1378, 600] width 11 height 12
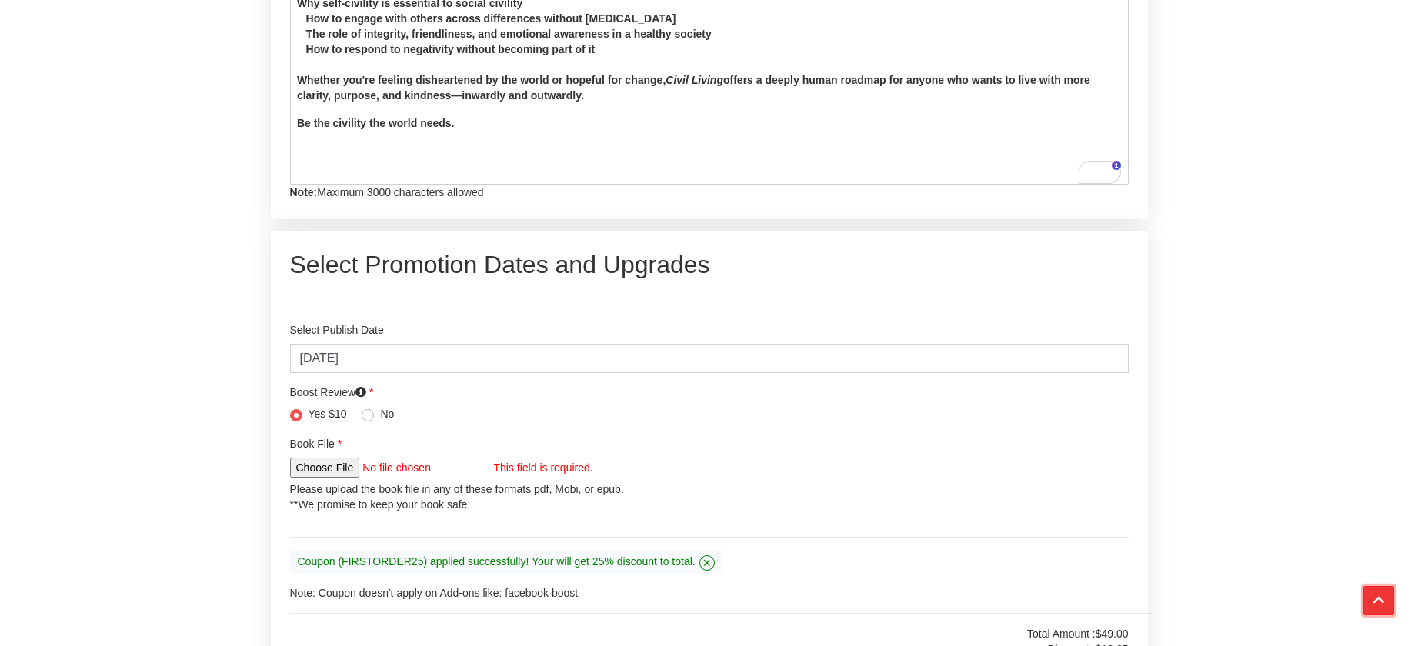
scroll to position [2941, 0]
click at [320, 477] on input "file" at bounding box center [392, 467] width 204 height 20
type input "C:\fakepath\Civil Living.pdf"
click at [400, 477] on input "file" at bounding box center [392, 467] width 204 height 20
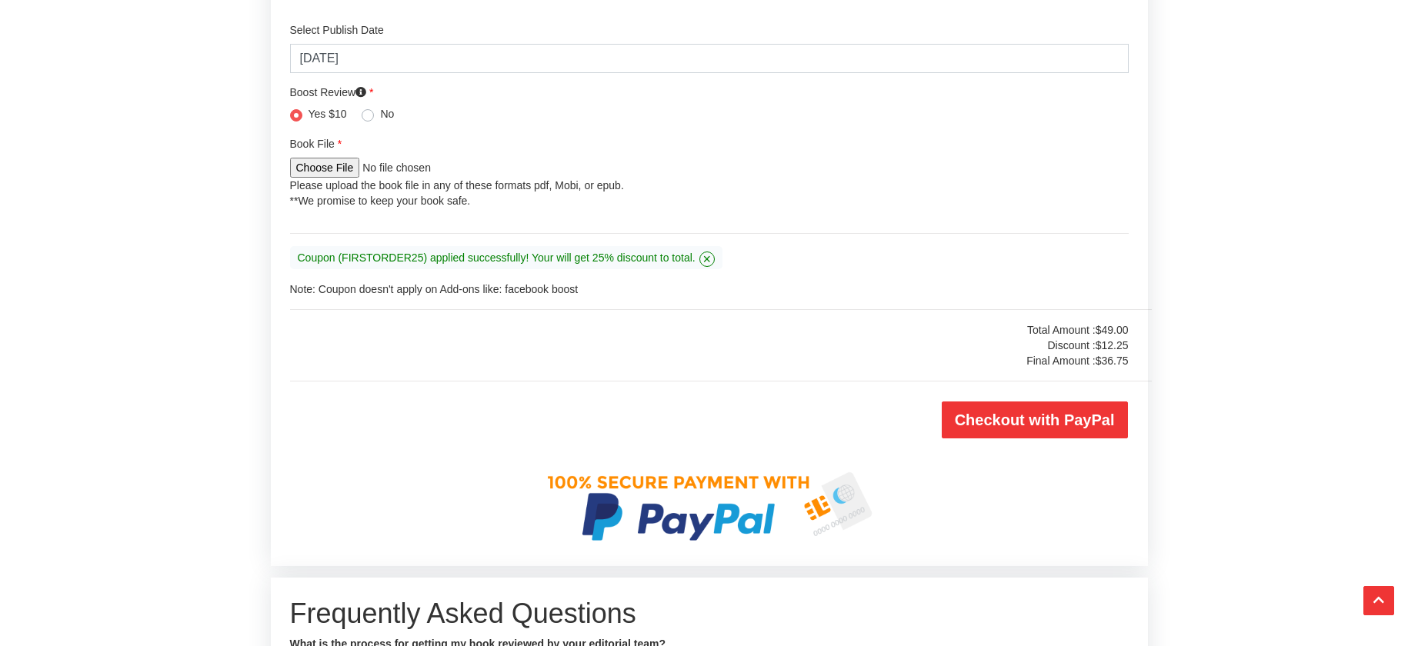
scroll to position [3246, 0]
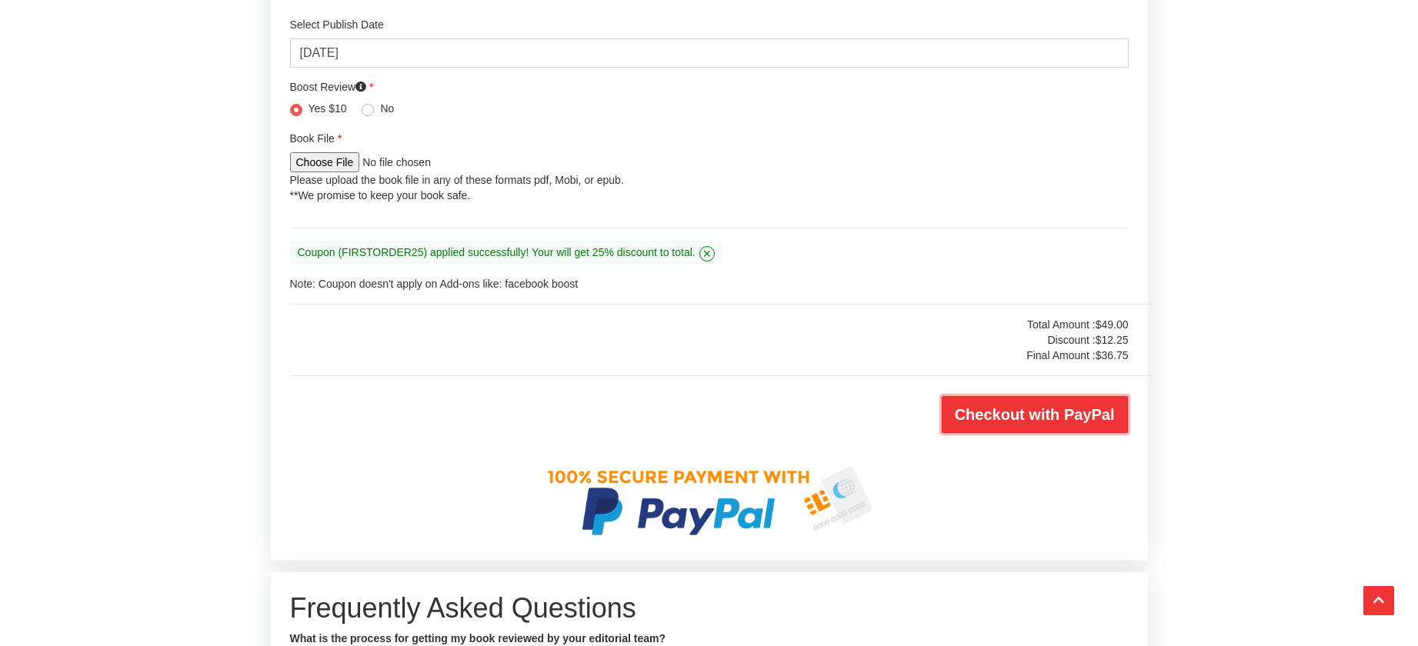
click at [1032, 433] on input "Checkout with PayPal" at bounding box center [1035, 414] width 186 height 37
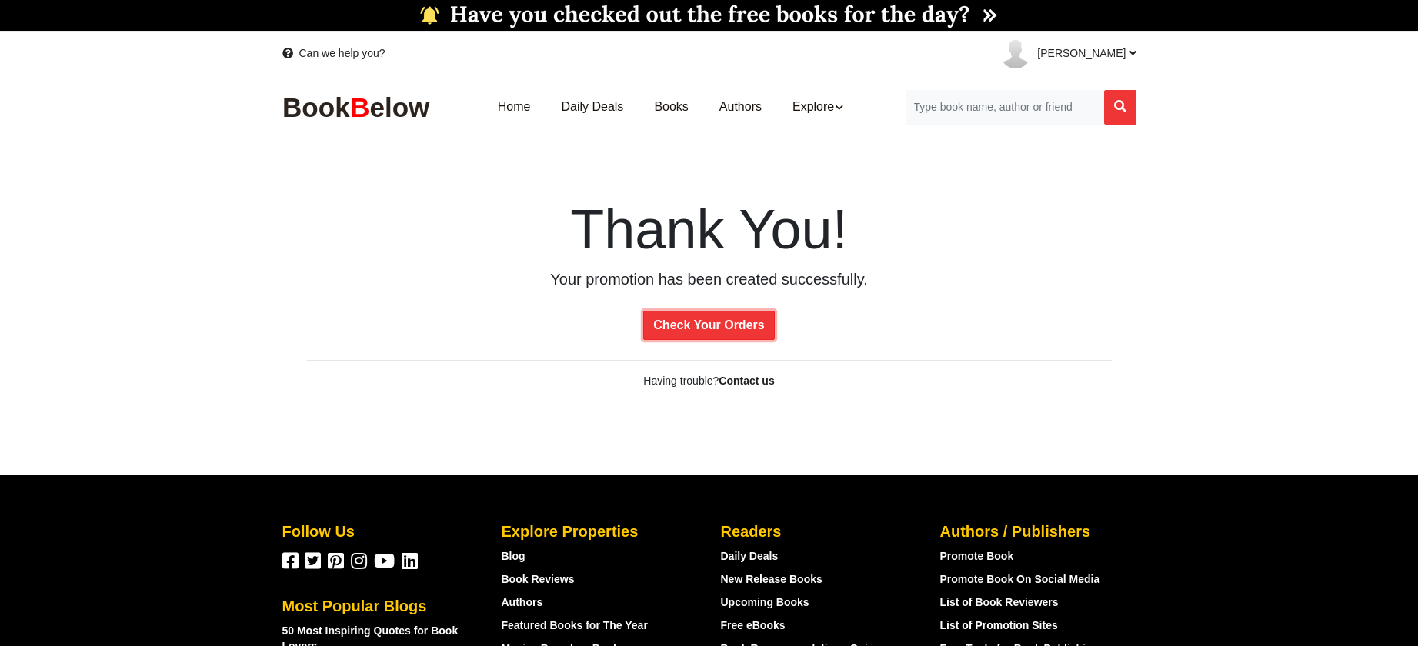
click at [706, 322] on link "Check Your Orders" at bounding box center [708, 325] width 131 height 29
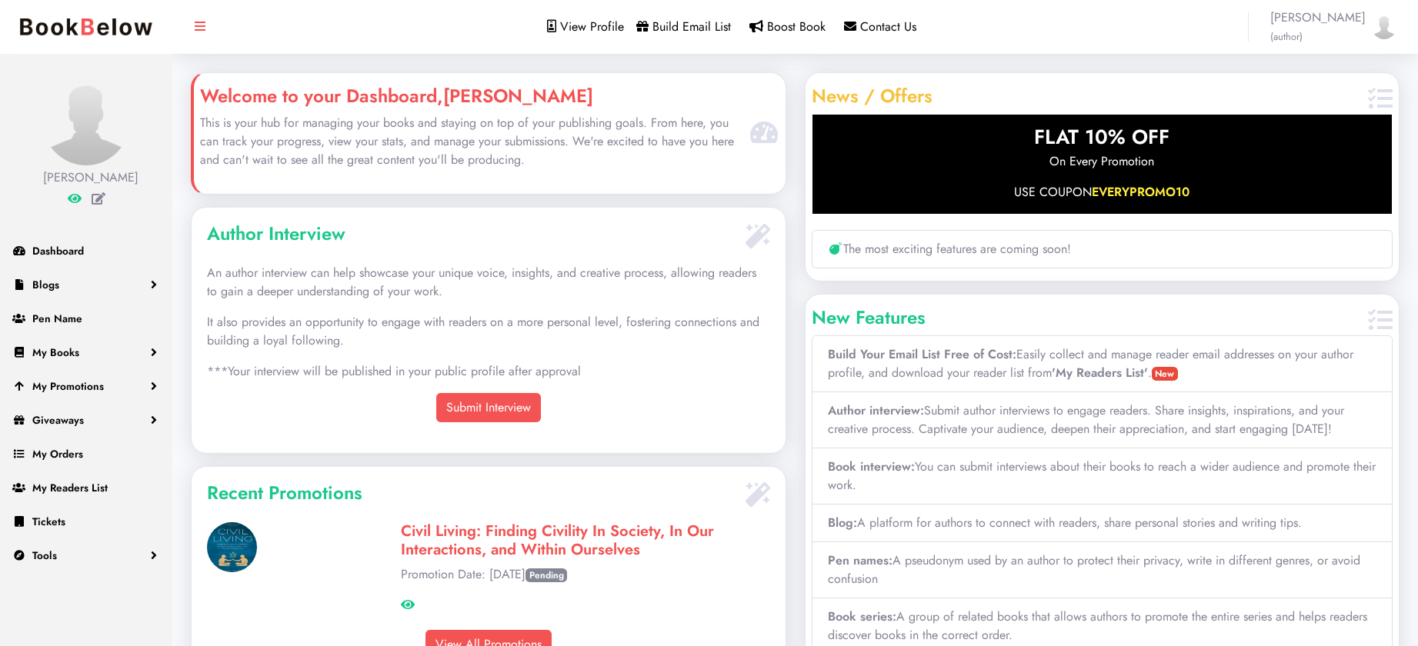
scroll to position [343, 593]
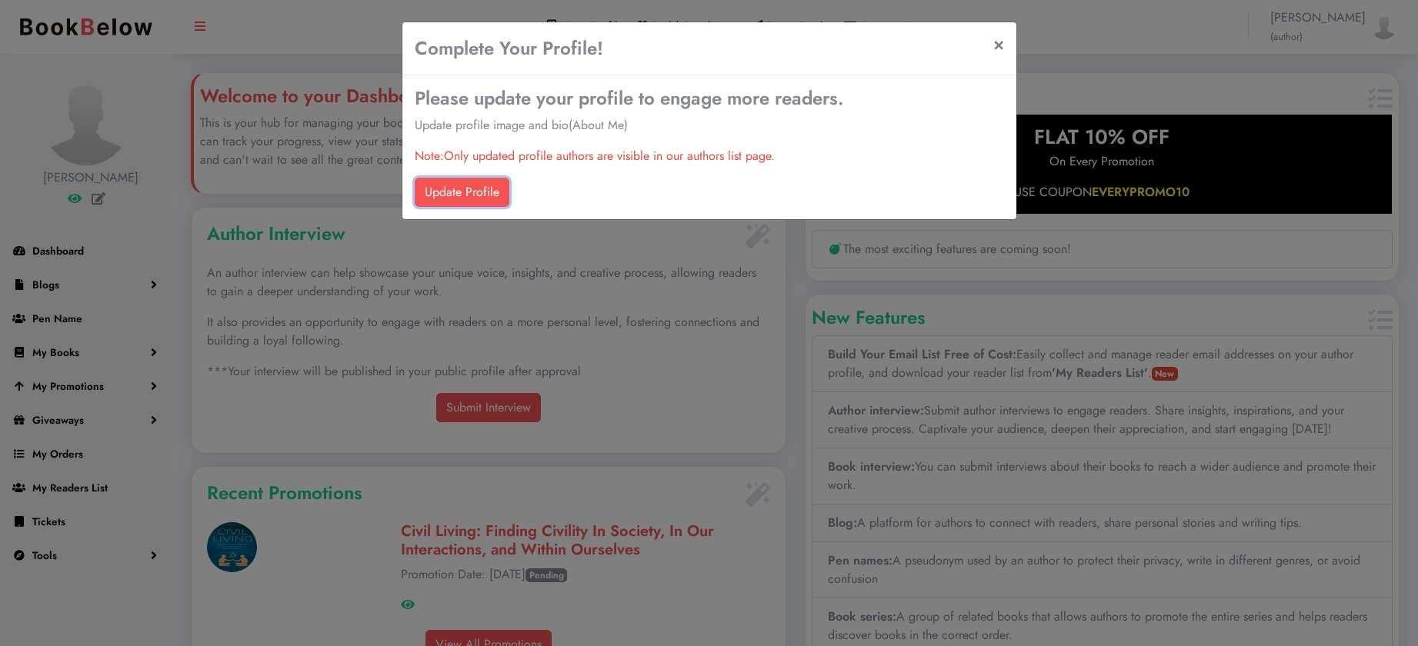
click at [465, 194] on link "Update Profile" at bounding box center [462, 192] width 95 height 29
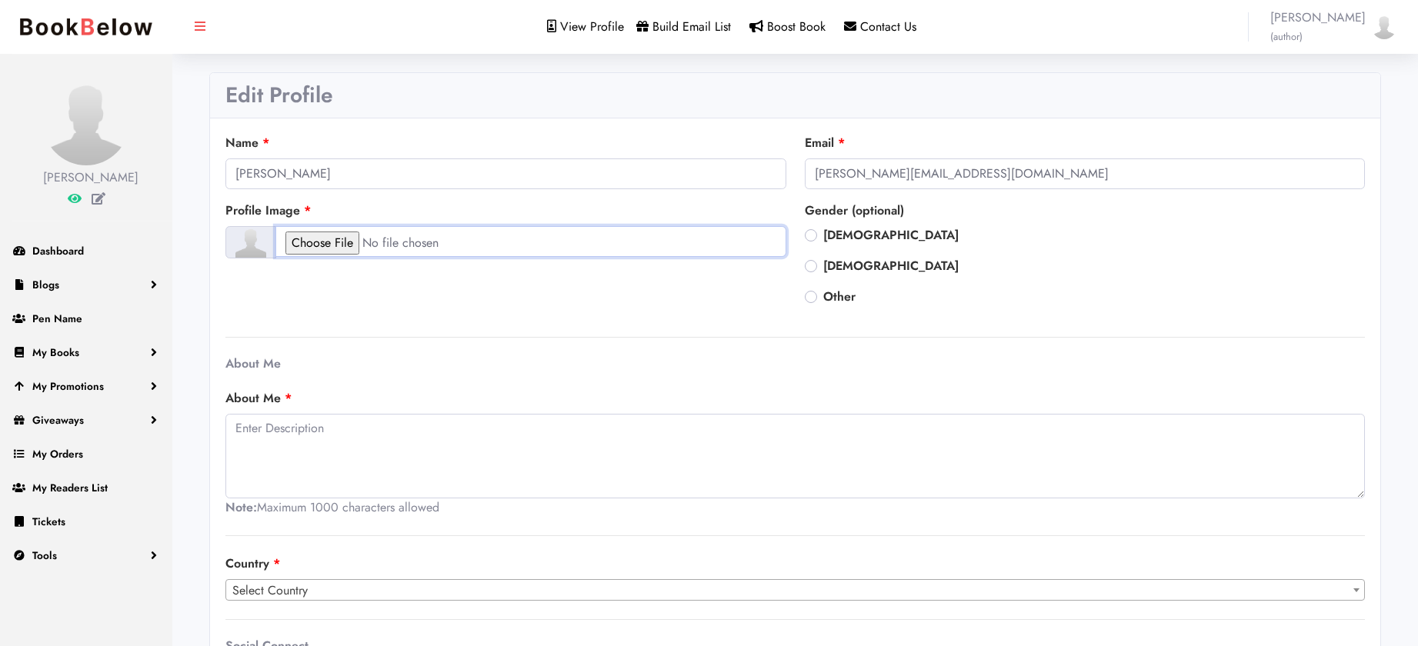
click at [329, 244] on input "file" at bounding box center [530, 241] width 511 height 31
type input "C:\fakepath\Wiley Head Shot.jpg"
click at [329, 242] on input "file" at bounding box center [530, 241] width 511 height 31
click at [323, 239] on input "file" at bounding box center [530, 241] width 511 height 31
type input "C:\fakepath\Wiley Head Shot.jpg"
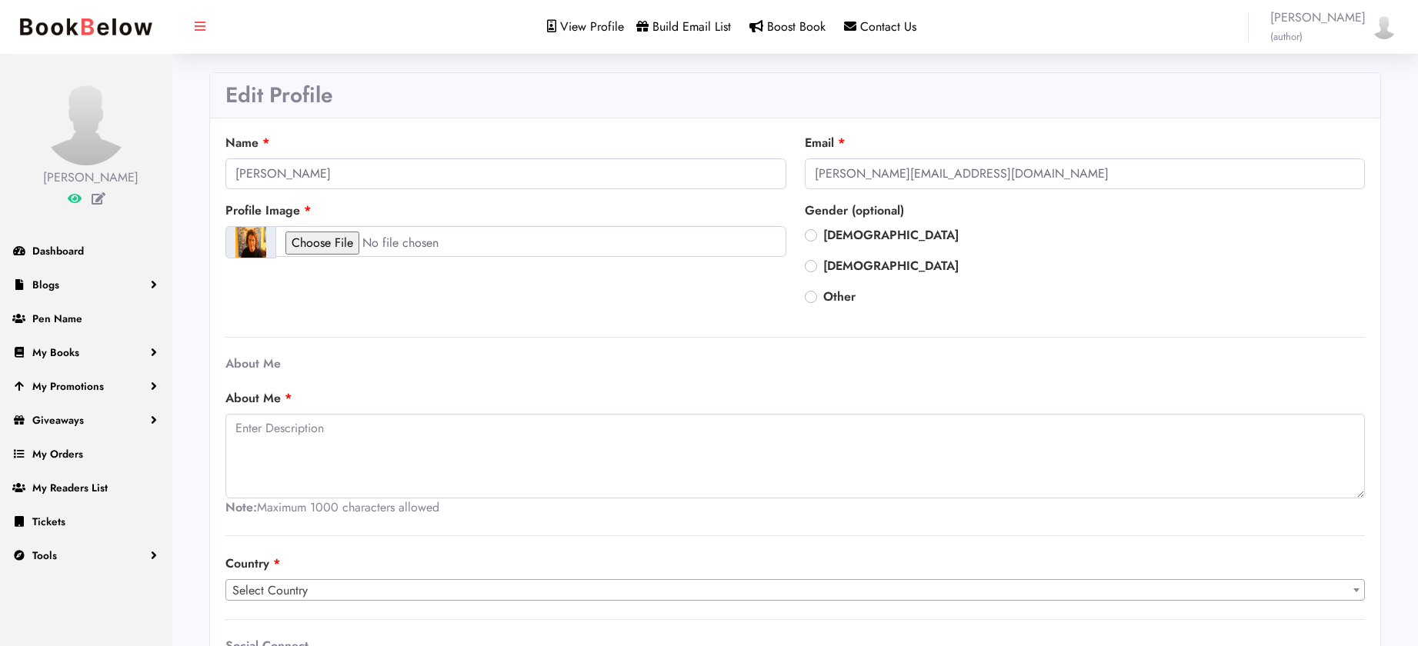
click at [823, 233] on label "Male" at bounding box center [890, 235] width 135 height 18
click at [811, 233] on input "Male" at bounding box center [811, 233] width 12 height 15
radio input "true"
click at [378, 431] on textarea at bounding box center [794, 456] width 1139 height 85
paste textarea "Pete Wiley takes advantage of his varied interests and experiences to learn abo…"
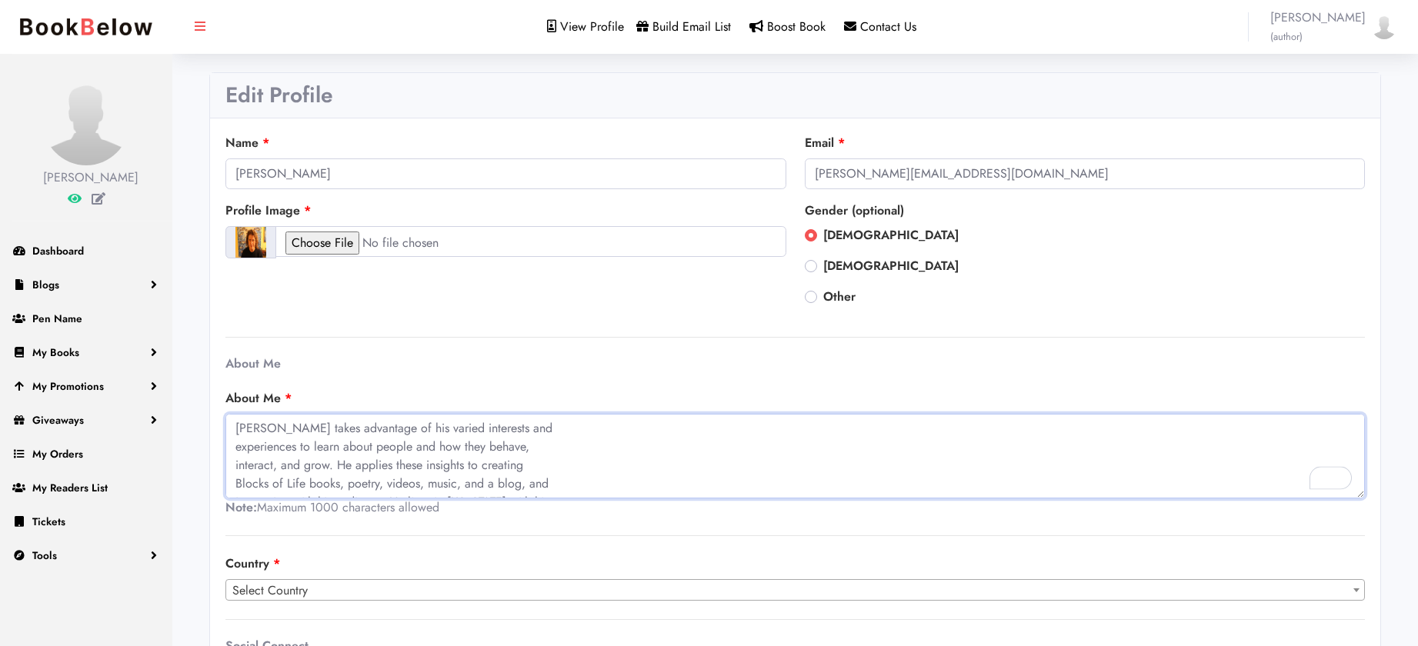
click at [541, 430] on textarea "Pete Wiley takes advantage of his varied interests and experiences to learn abo…" at bounding box center [794, 456] width 1139 height 85
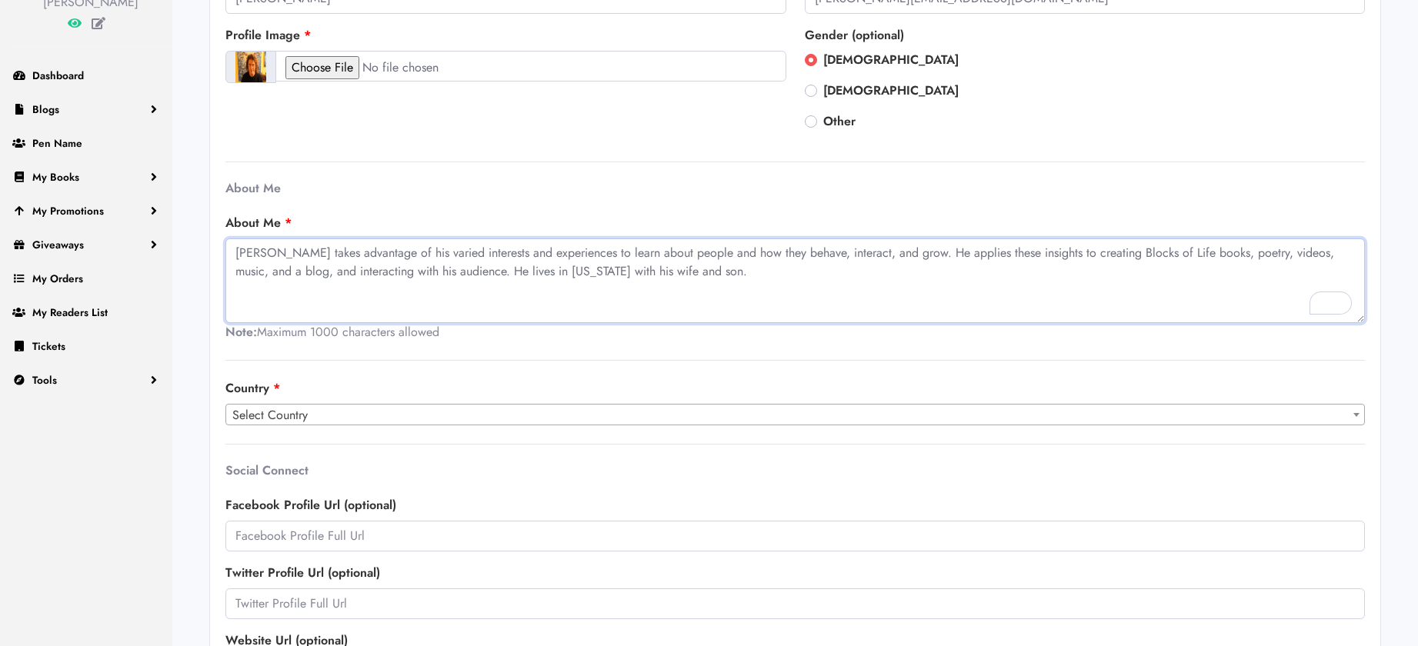
scroll to position [180, 0]
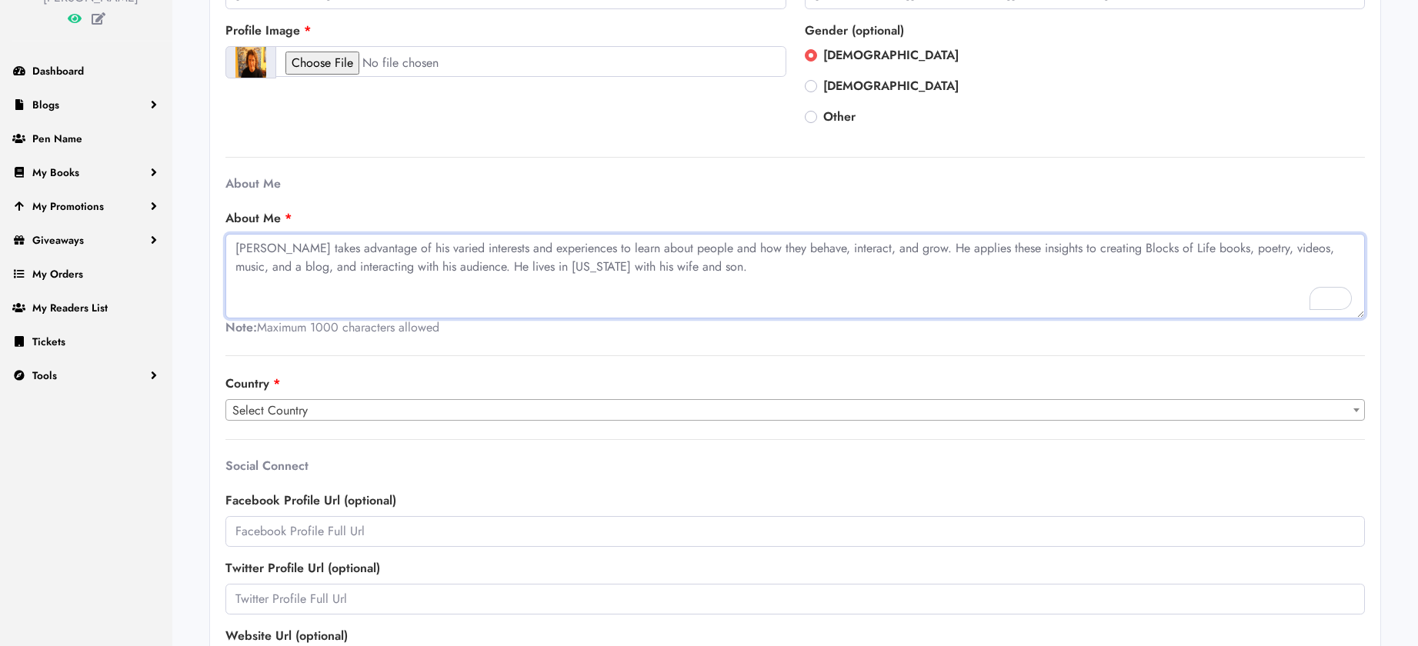
type textarea "[PERSON_NAME] takes advantage of his varied interests and experiences to learn …"
click at [469, 410] on span "Select Country" at bounding box center [795, 411] width 1138 height 22
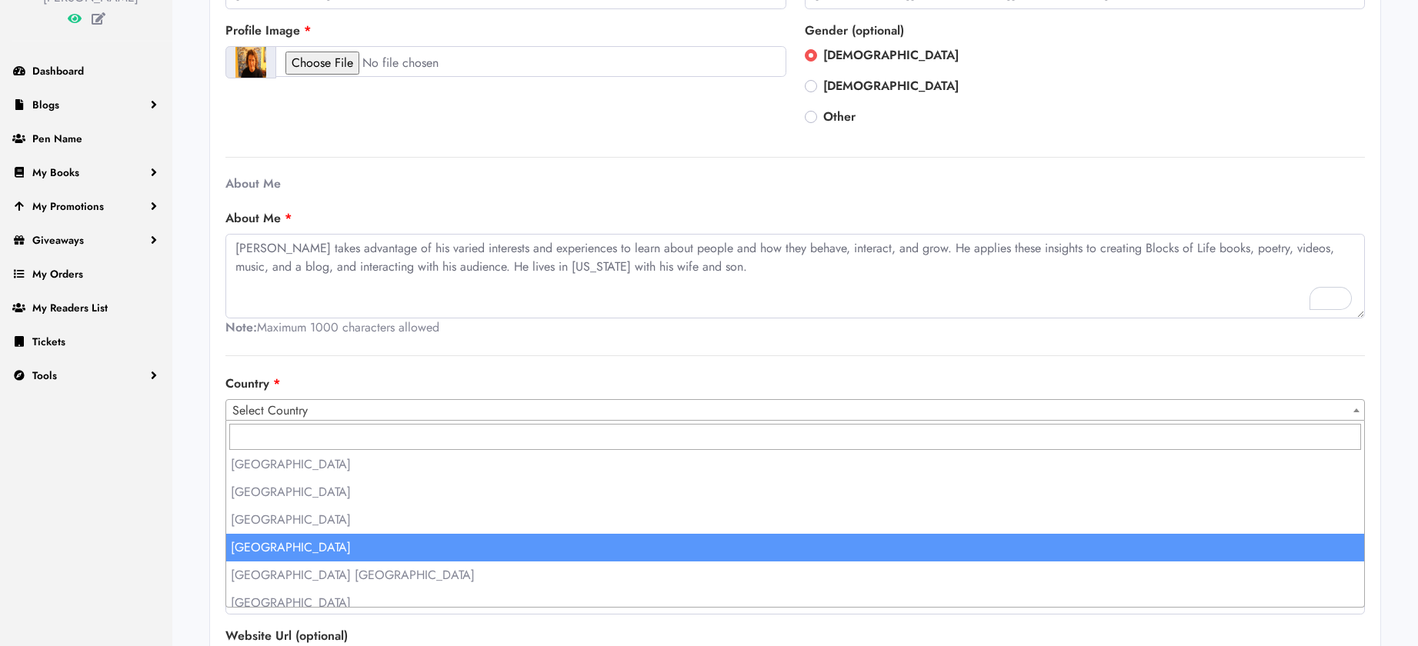
select select "231"
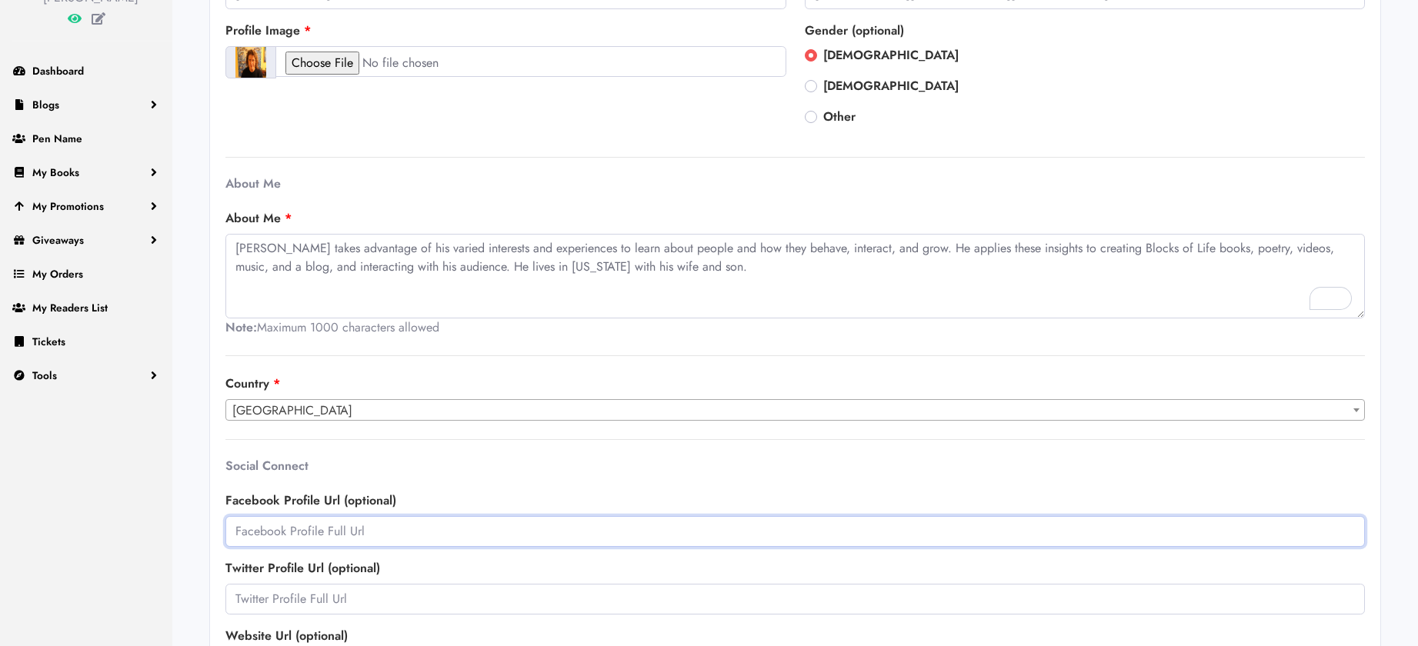
click at [450, 533] on input "text" at bounding box center [794, 531] width 1139 height 31
paste input "https://www.facebook.com/peteblocksoflife?ref=profile"
drag, startPoint x: 238, startPoint y: 532, endPoint x: 584, endPoint y: 538, distance: 346.3
click at [584, 538] on input "https://www.facebook.com/peteblocksoflife?ref=profile" at bounding box center [794, 531] width 1139 height 31
type input "https://www.facebook.com/peteblocksoflife?ref=profile"
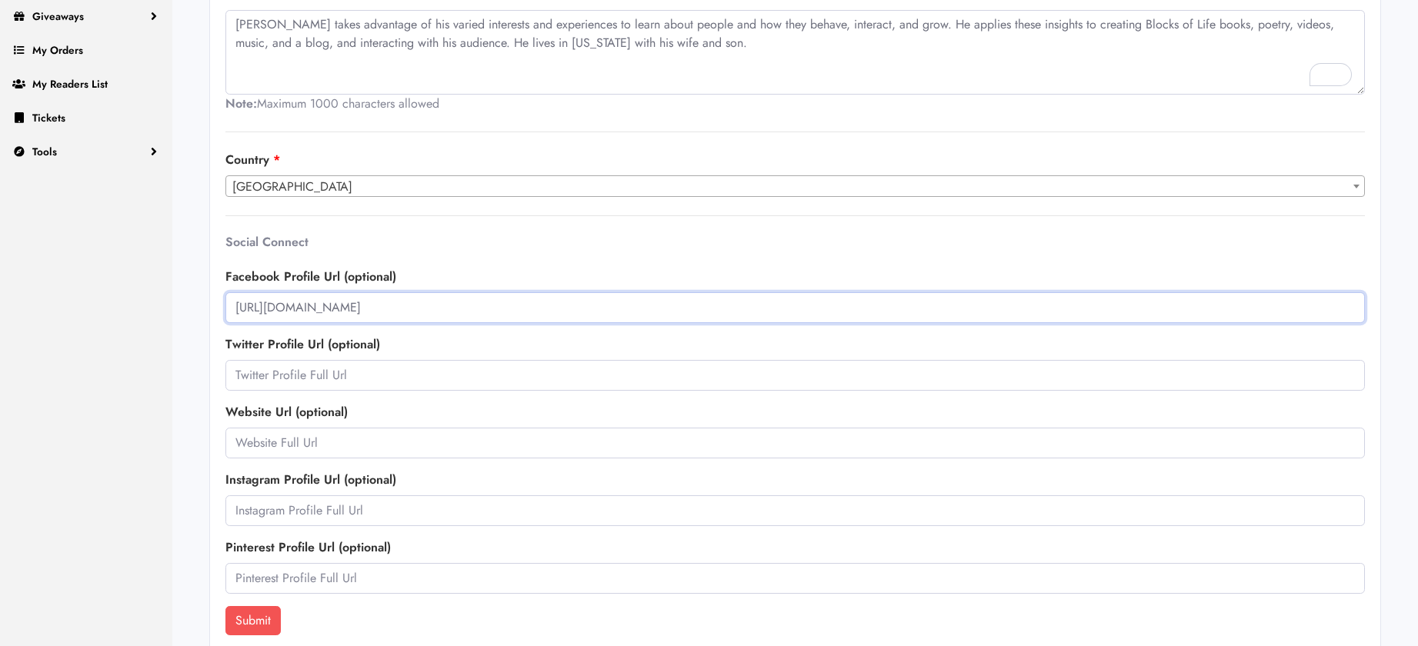
scroll to position [422, 0]
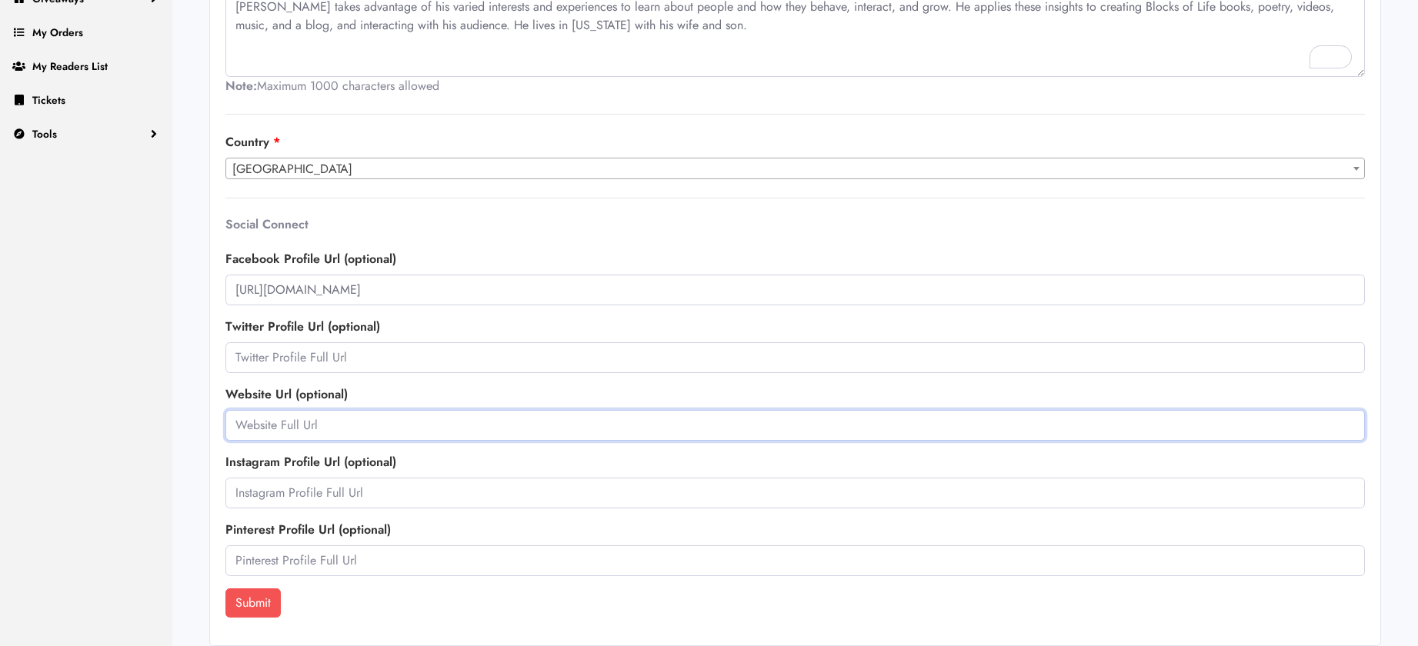
click at [405, 431] on input "text" at bounding box center [794, 425] width 1139 height 31
paste input "https://blocksoflife.com/books/"
type input "https://blocksoflife.com/books/"
click at [317, 492] on input "text" at bounding box center [794, 493] width 1139 height 31
paste input "https://www.instagram.com/blocksoflife?igsh=b3Zld29pZTd6bmEz&utm_source=qr"
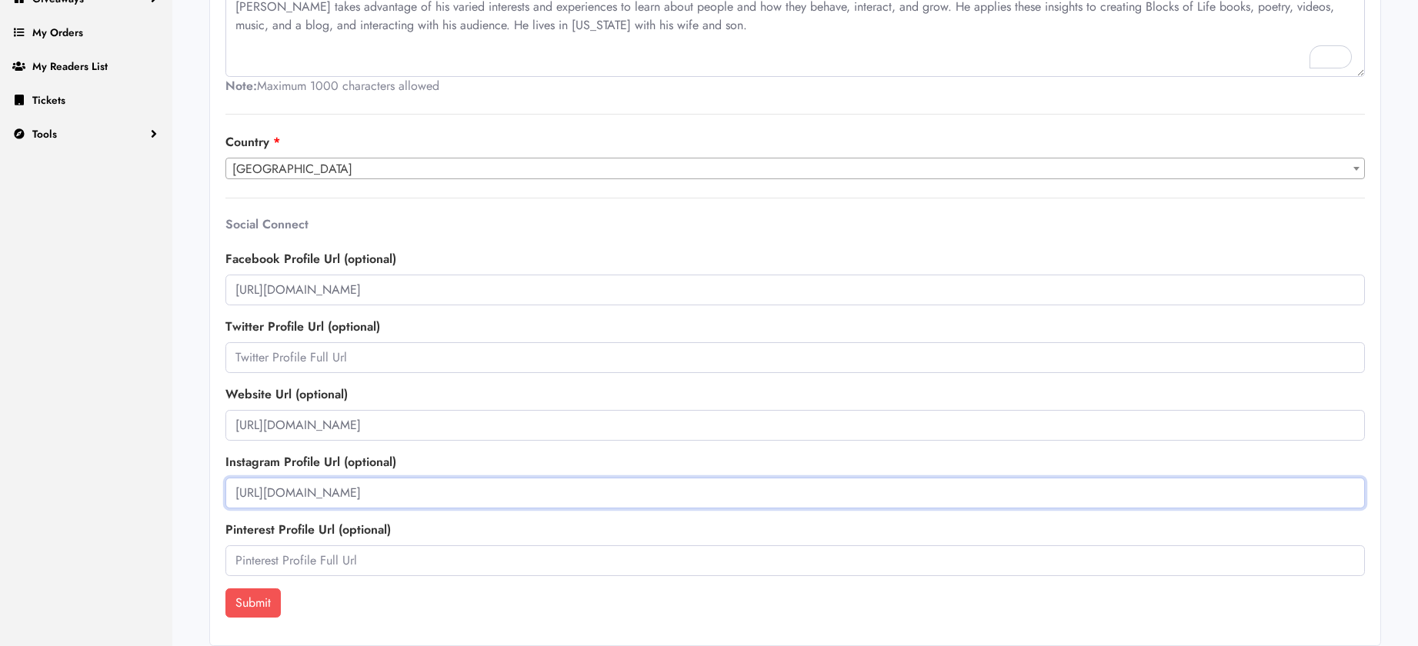
type input "https://www.instagram.com/blocksoflife?igsh=b3Zld29pZTd6bmEz&utm_source=qr"
click at [252, 600] on button "Submit" at bounding box center [252, 603] width 55 height 29
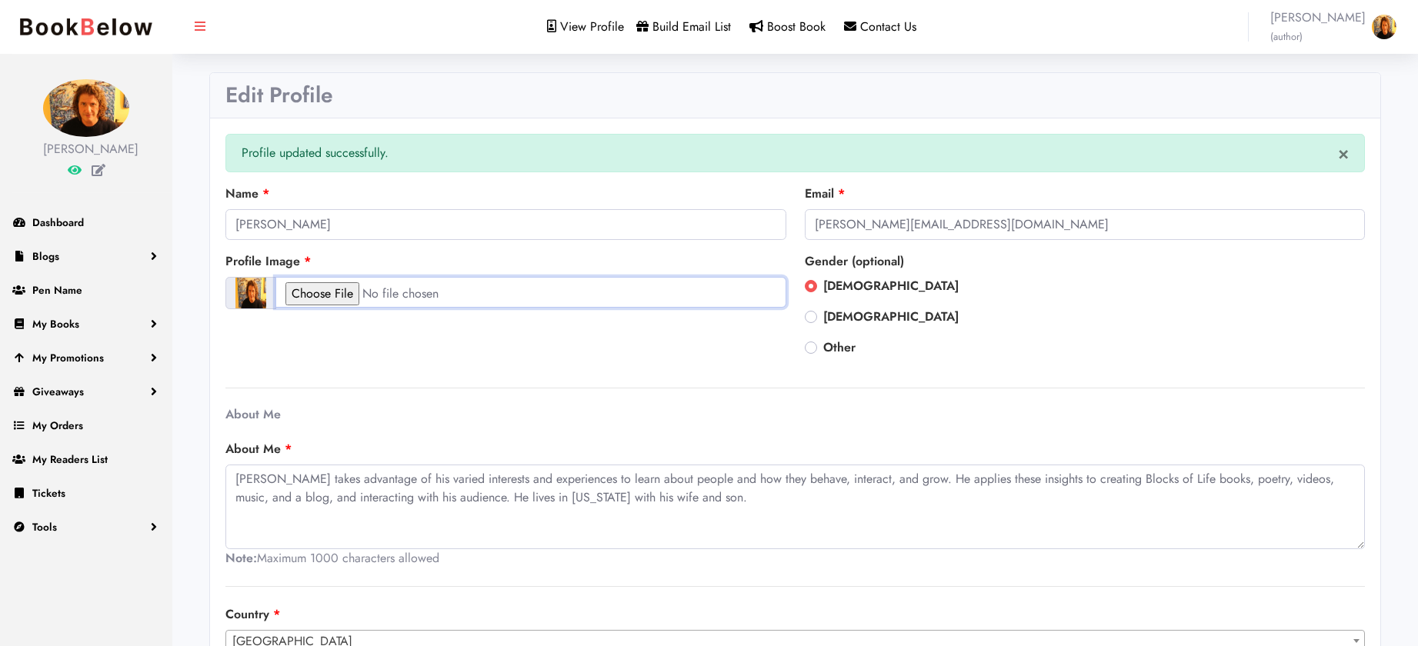
click at [327, 290] on input "file" at bounding box center [530, 292] width 511 height 31
type input "C:\fakepath\Wiley Head Shot.jpg"
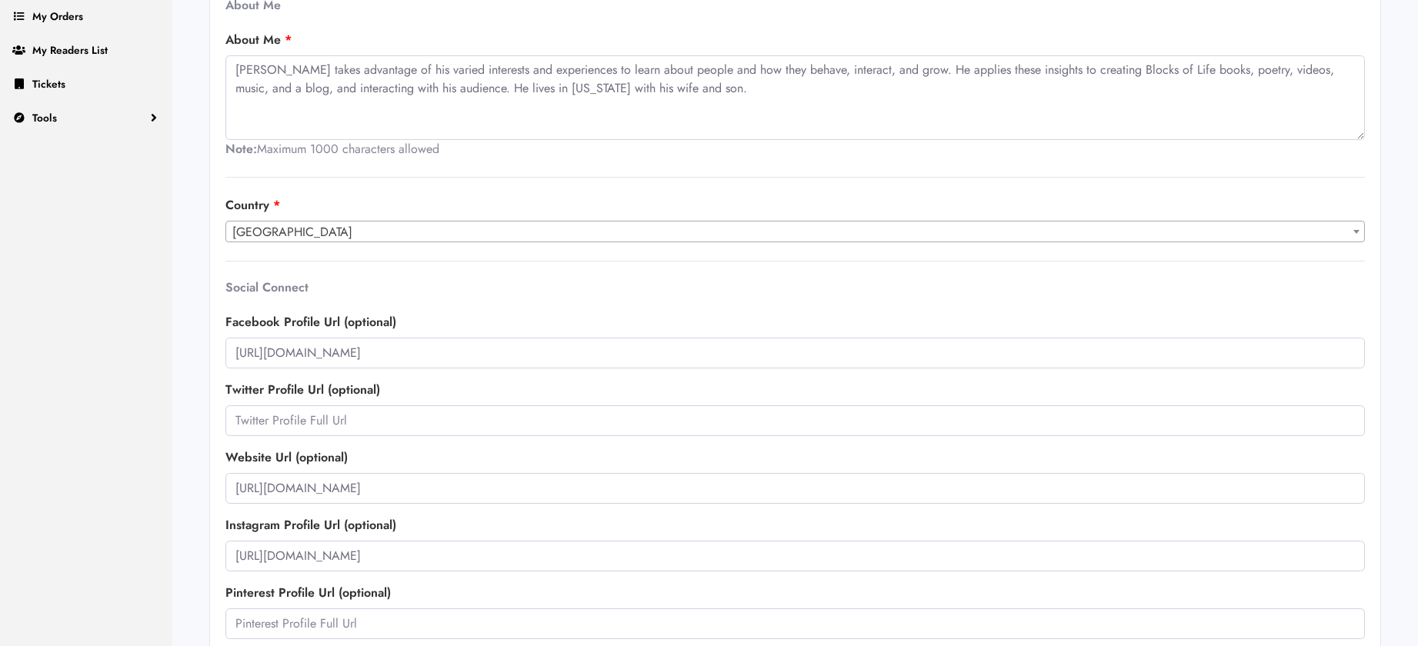
scroll to position [472, 0]
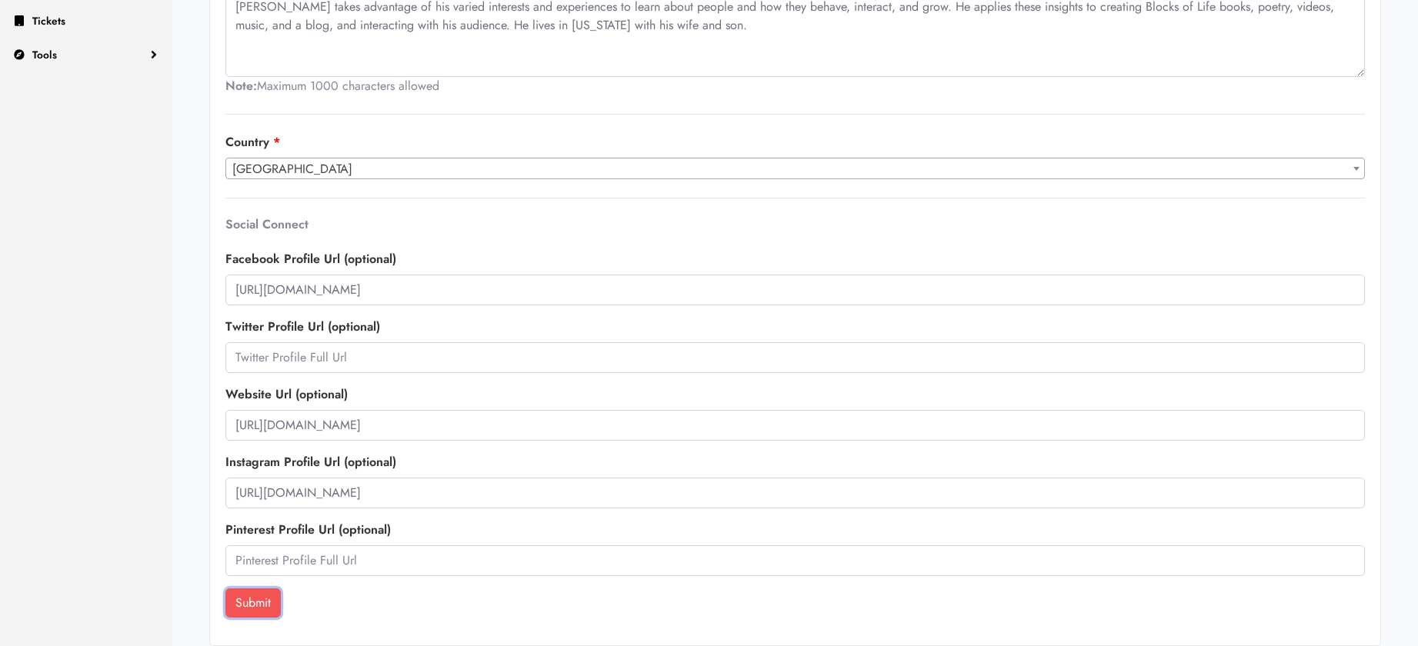
click at [247, 604] on button "Submit" at bounding box center [252, 603] width 55 height 29
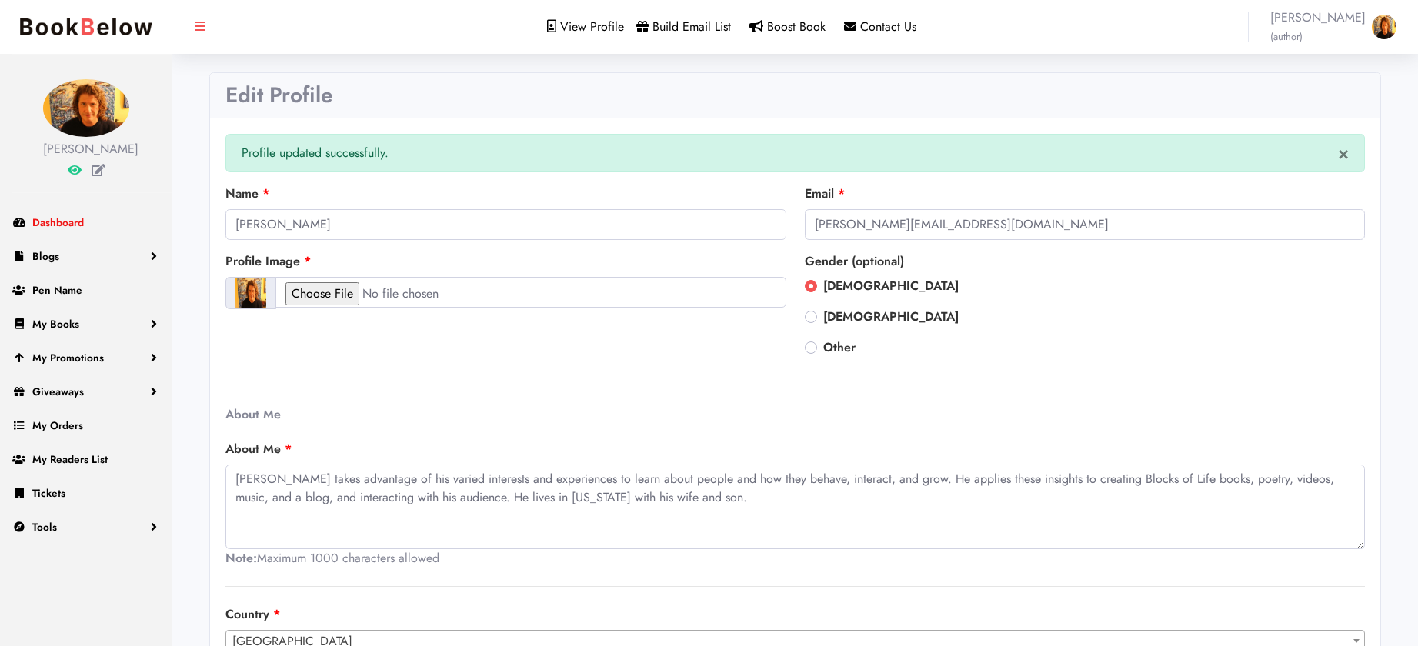
click at [58, 220] on span "Dashboard" at bounding box center [58, 222] width 52 height 15
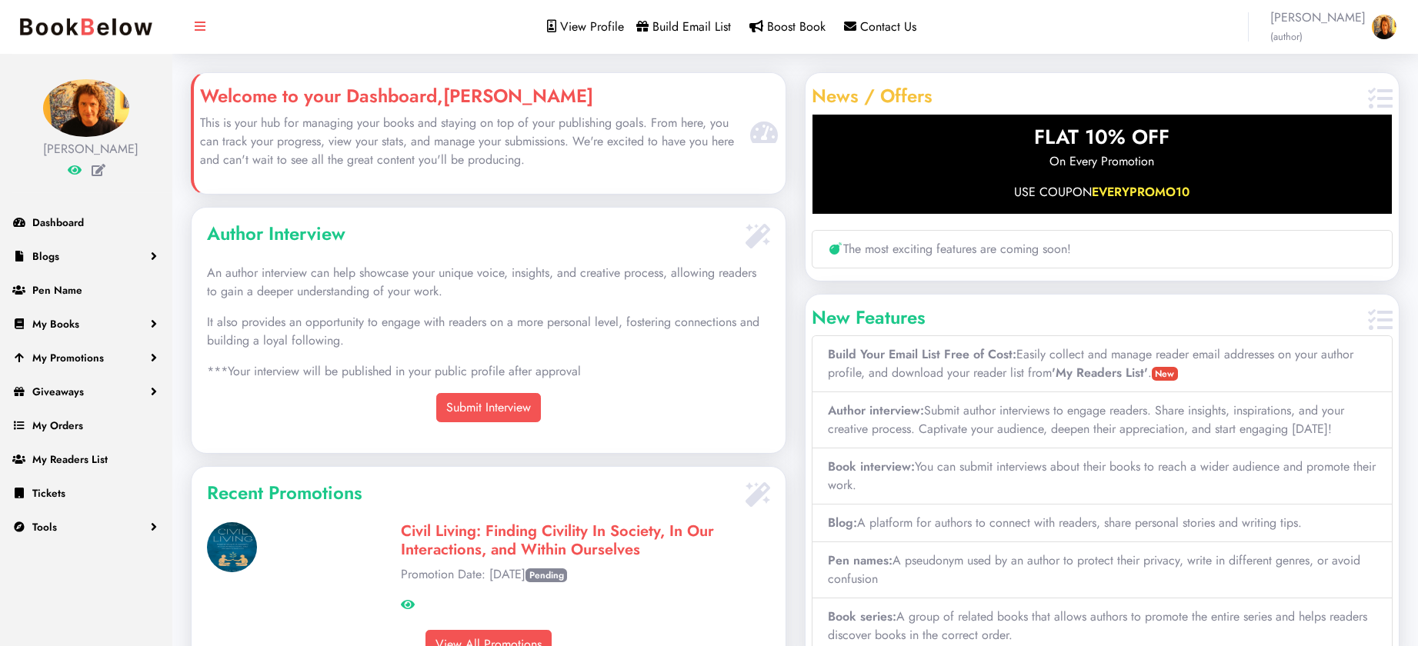
scroll to position [343, 593]
click at [604, 28] on span "View Profile" at bounding box center [592, 27] width 64 height 18
click at [504, 404] on link "Submit Interview" at bounding box center [488, 407] width 105 height 29
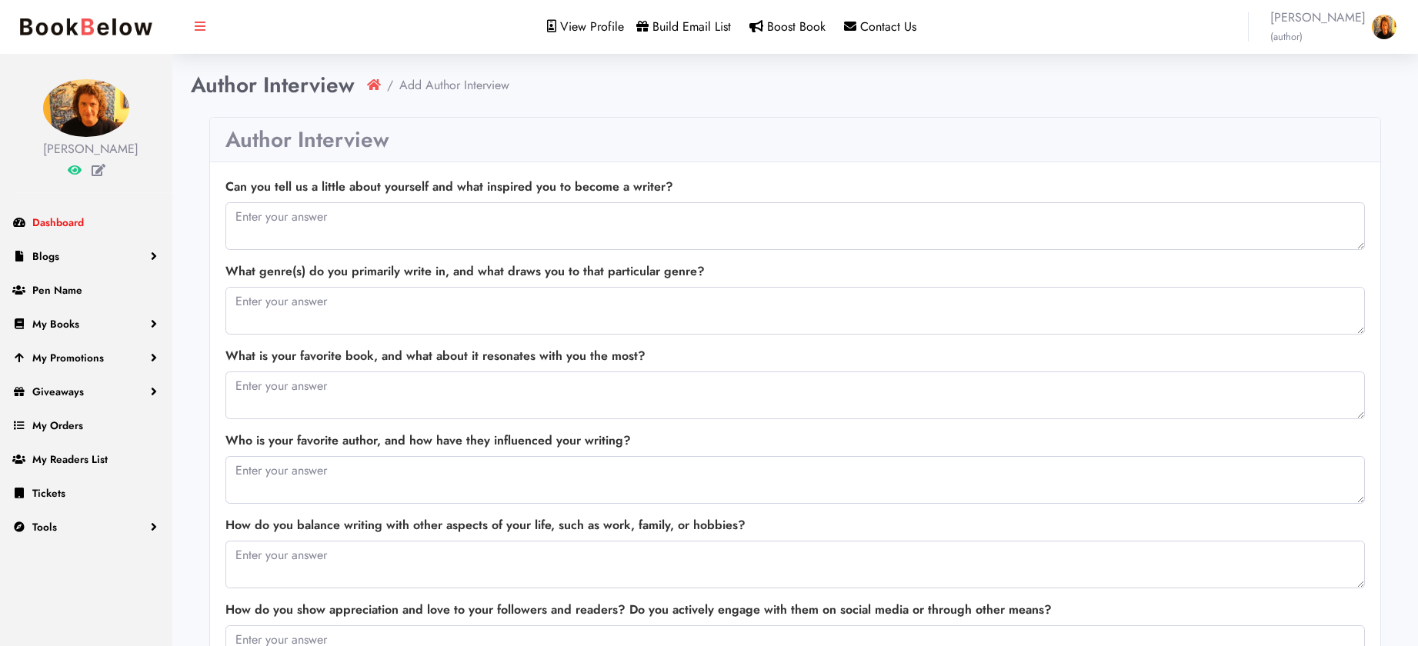
click at [60, 225] on span "Dashboard" at bounding box center [58, 222] width 52 height 15
